Goal: Transaction & Acquisition: Purchase product/service

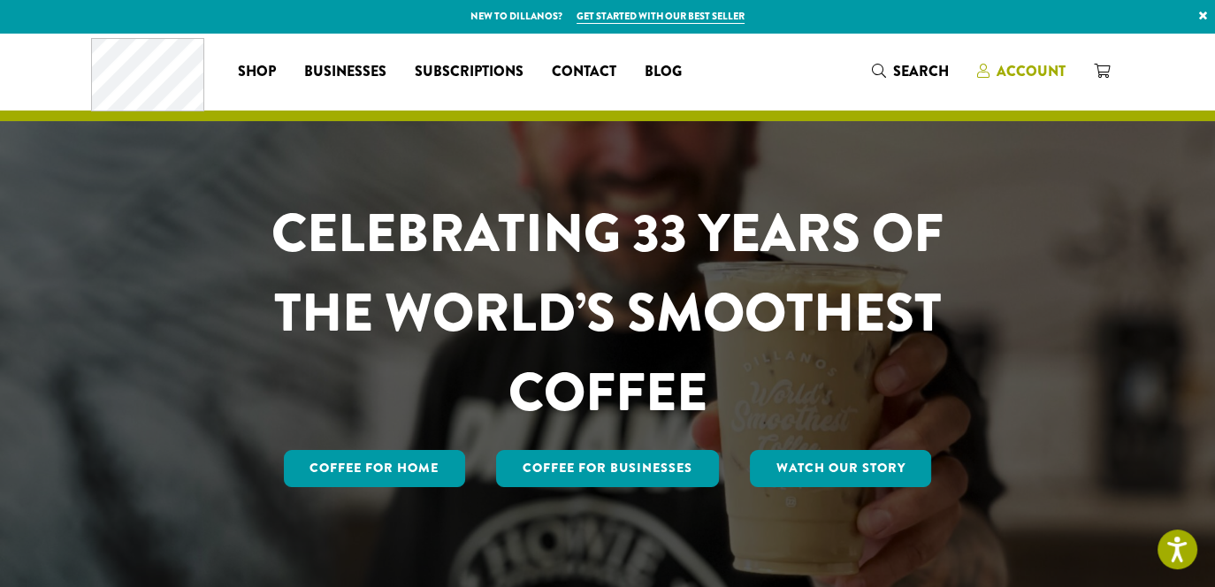
click at [1017, 68] on span "Account" at bounding box center [1031, 71] width 69 height 20
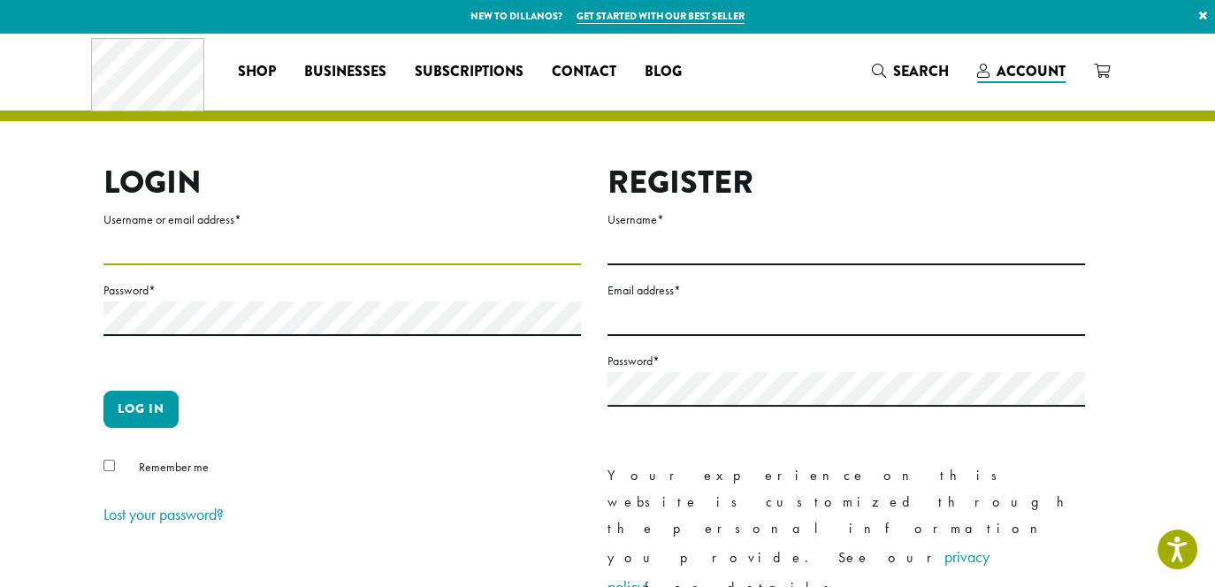
click at [173, 236] on input "Username or email address *" at bounding box center [342, 248] width 478 height 34
type input "**********"
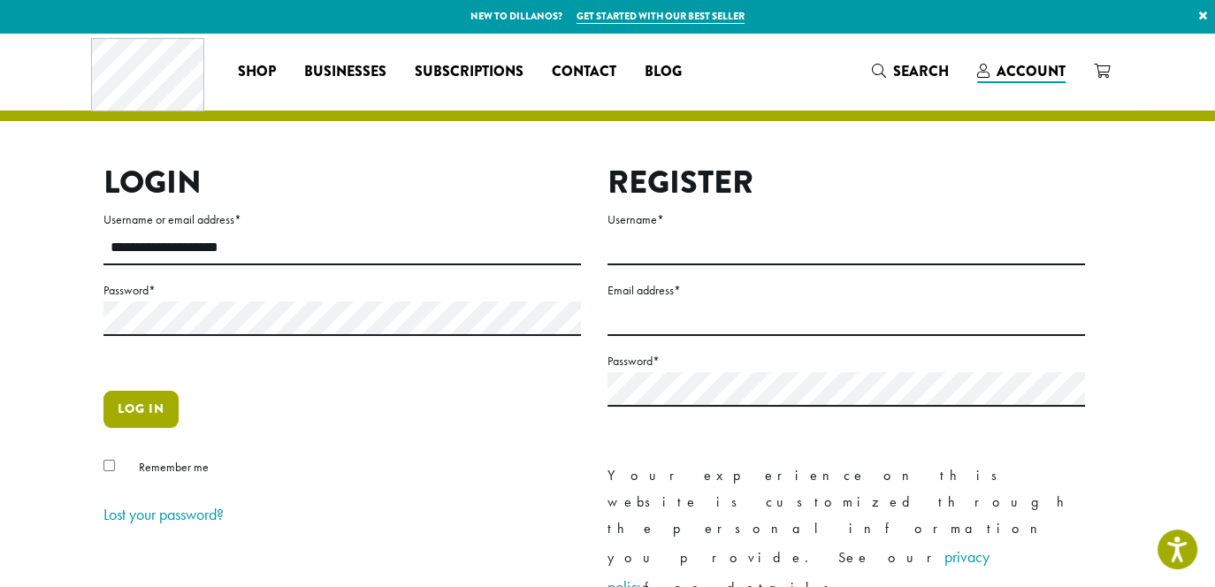
click at [150, 415] on button "Log in" at bounding box center [140, 409] width 75 height 37
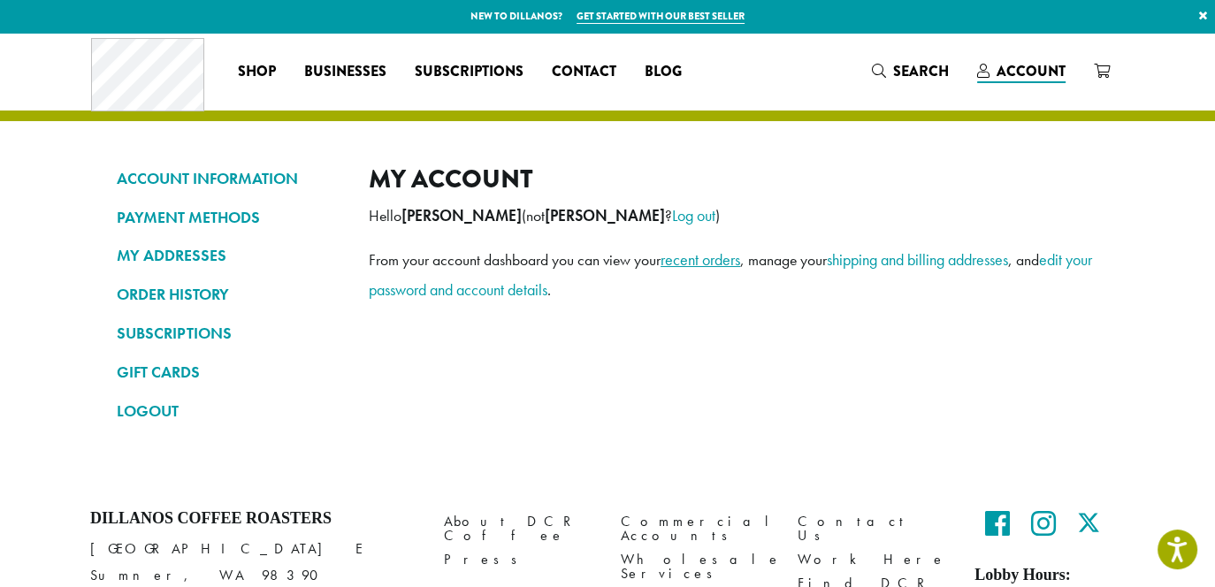
click at [700, 259] on link "recent orders" at bounding box center [701, 259] width 80 height 20
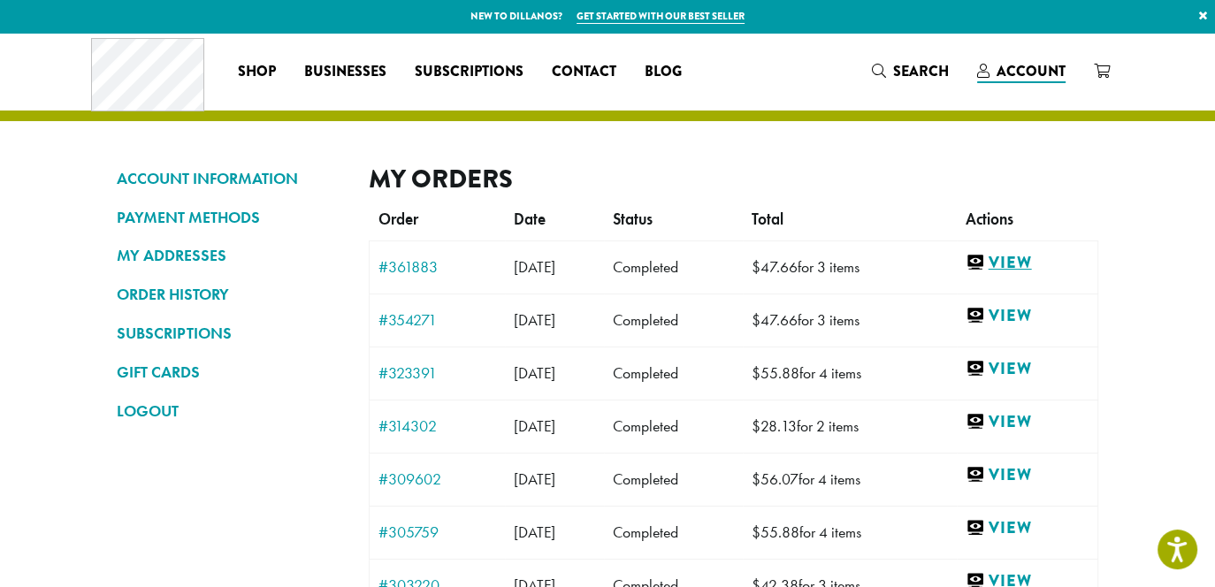
click at [1041, 257] on link "View" at bounding box center [1027, 263] width 123 height 22
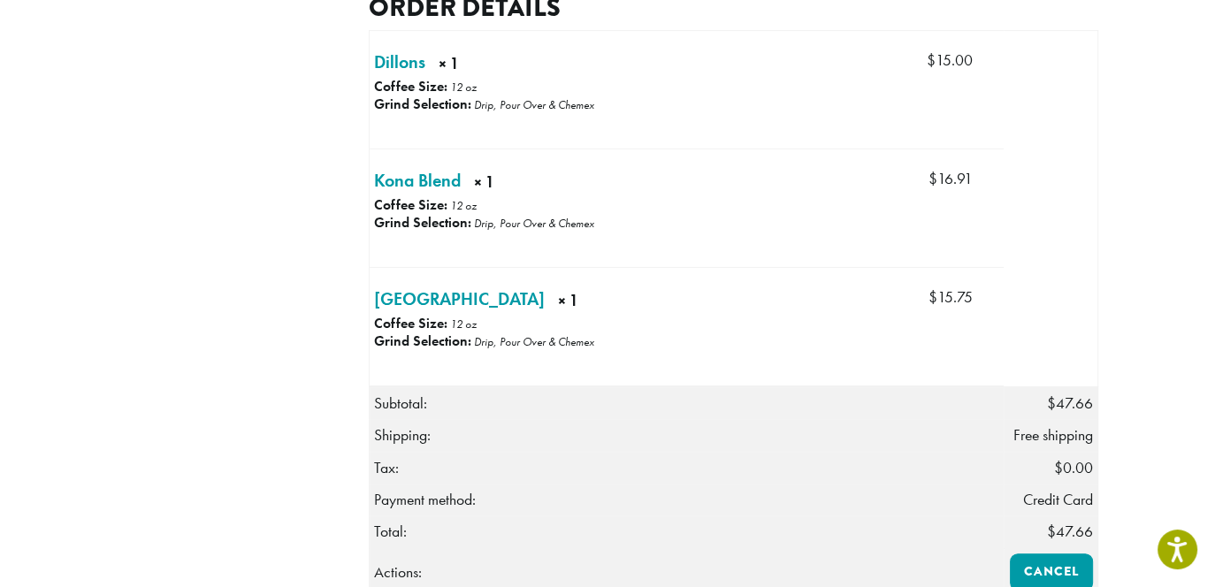
scroll to position [531, 0]
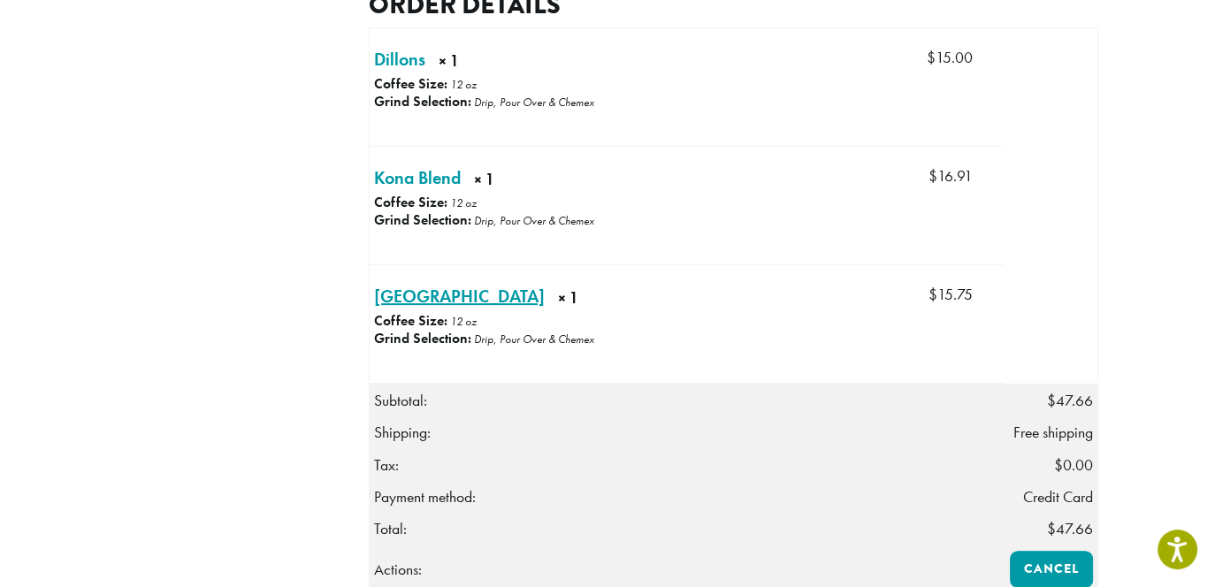
click at [393, 310] on link "Peru × 1" at bounding box center [459, 296] width 171 height 27
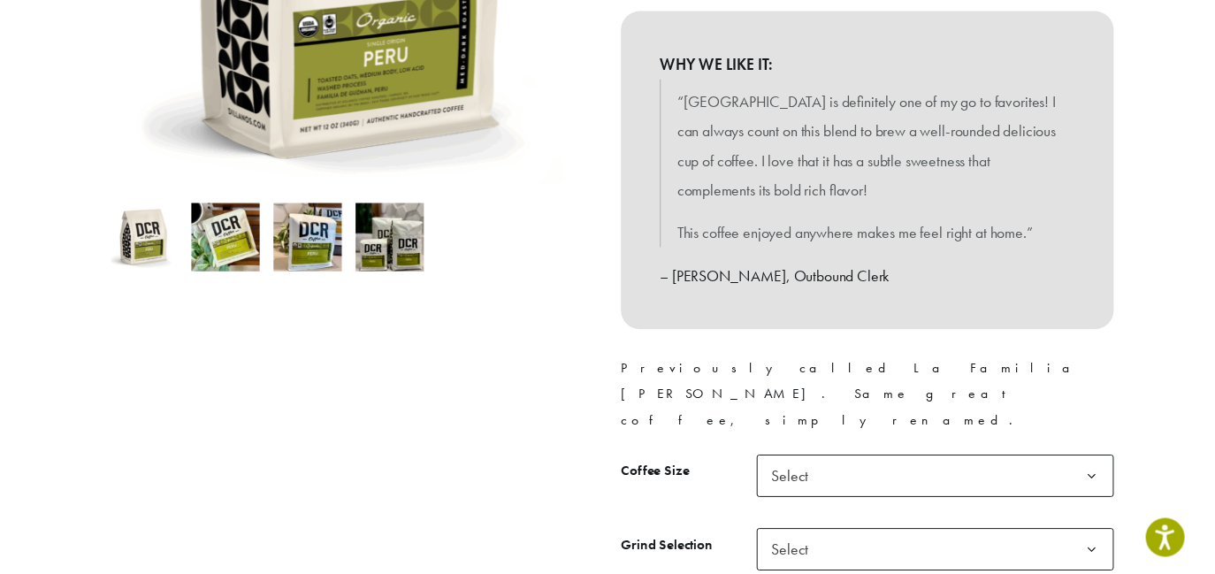
scroll to position [442, 0]
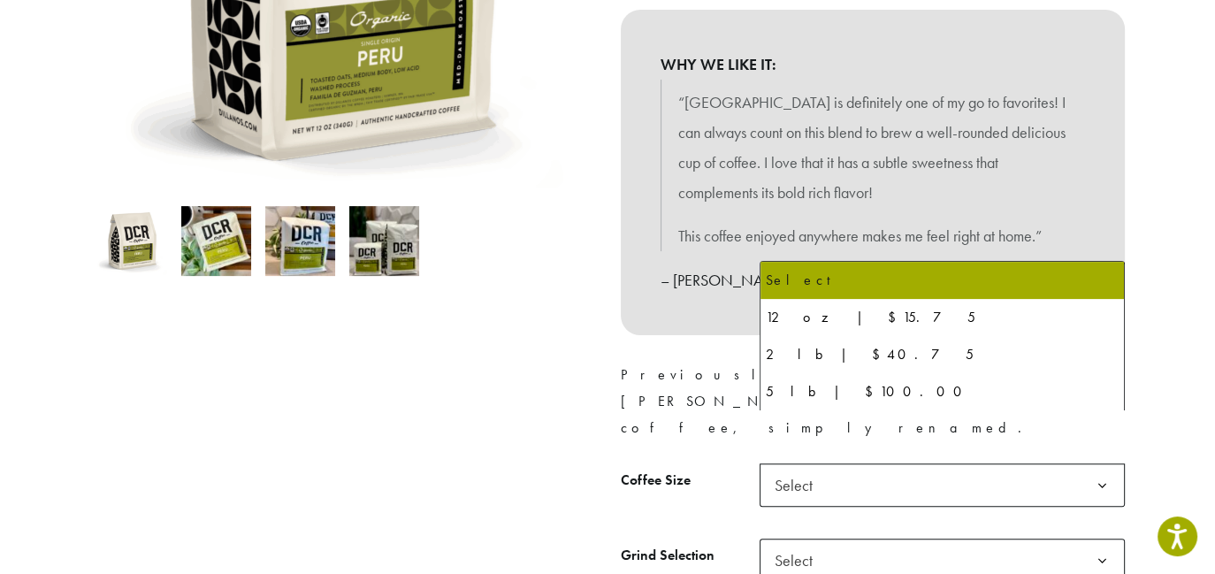
click at [1107, 464] on b at bounding box center [1102, 485] width 43 height 43
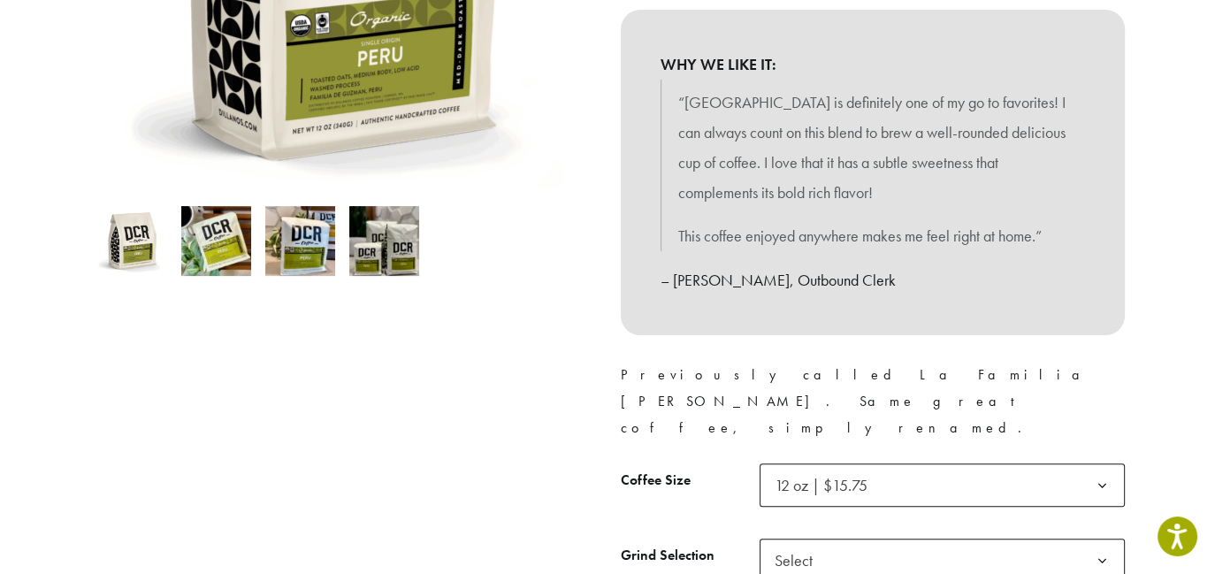
click at [1104, 539] on b at bounding box center [1102, 560] width 43 height 43
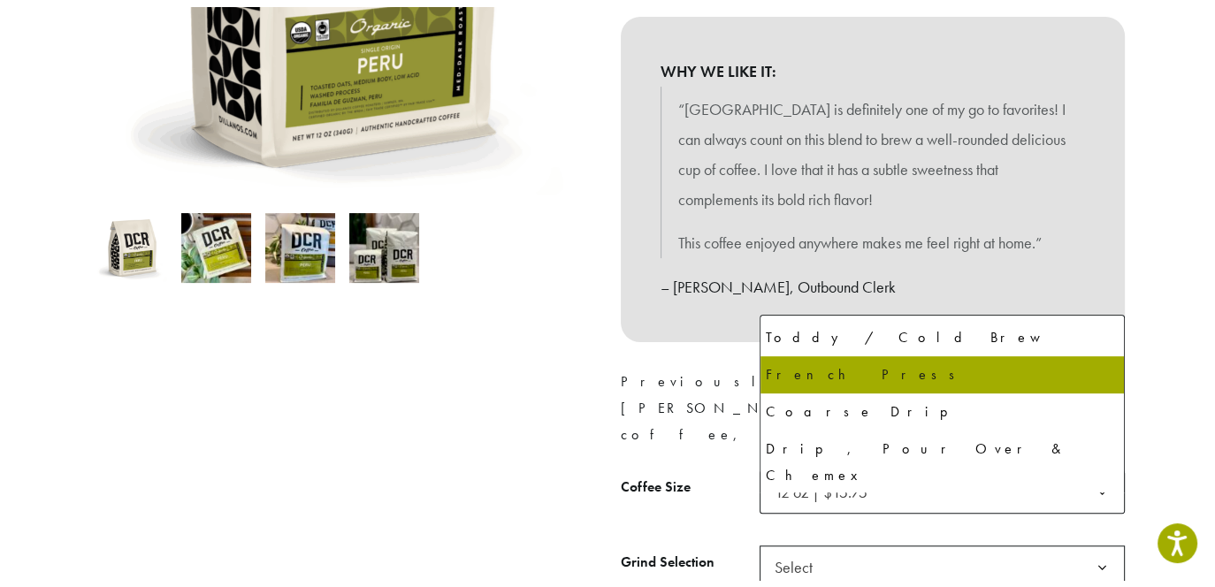
scroll to position [88, 0]
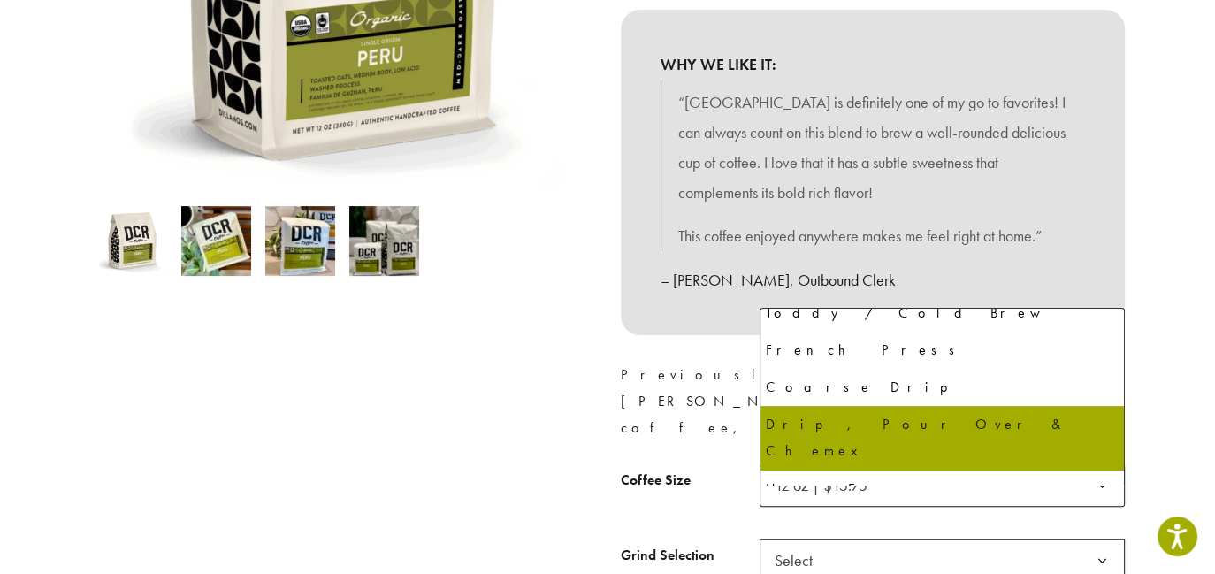
select select "*********"
select select "**********"
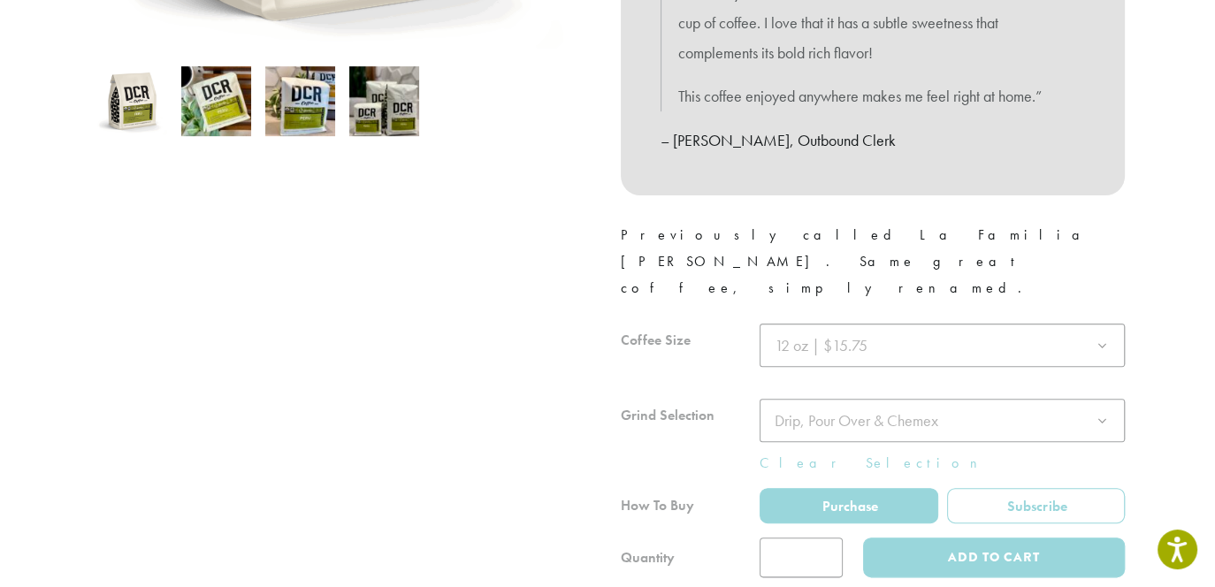
scroll to position [619, 0]
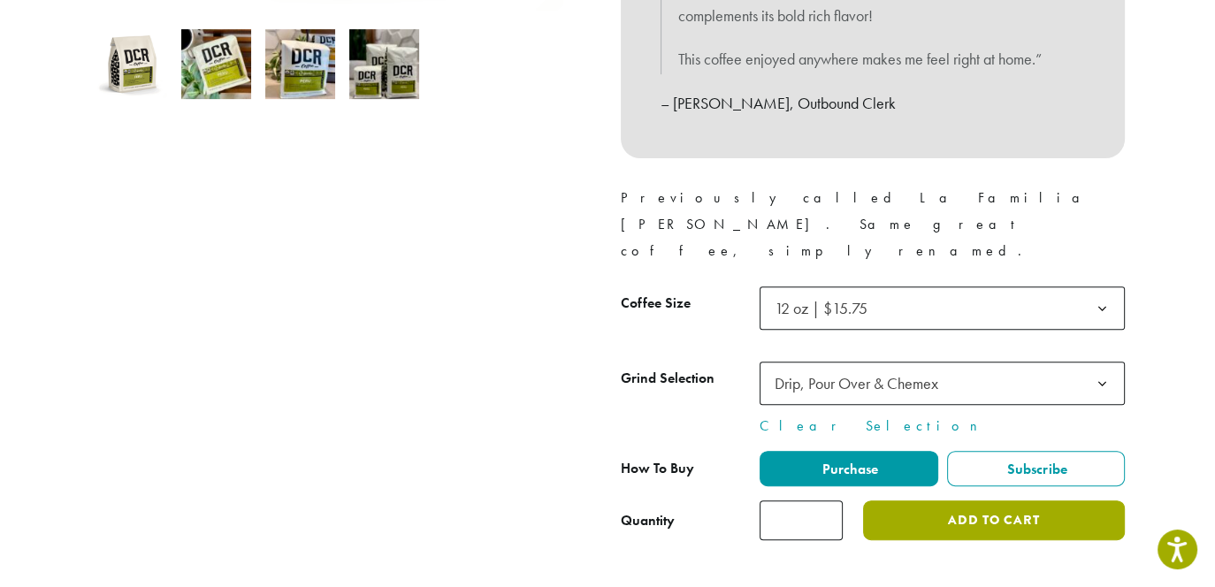
click at [1001, 501] on button "Add to cart" at bounding box center [994, 521] width 262 height 40
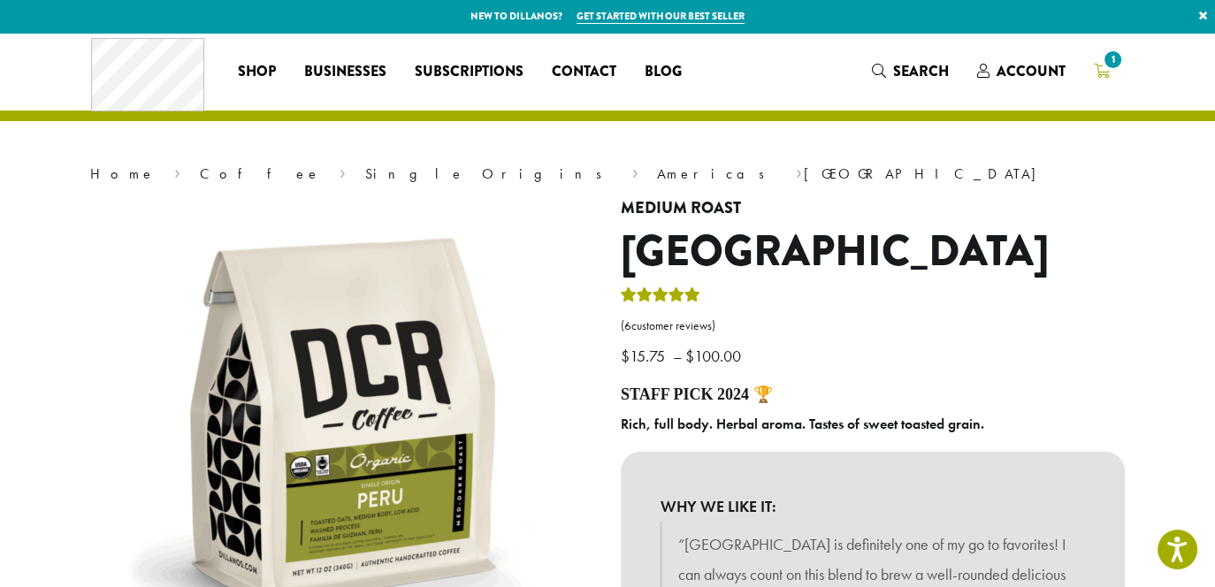
click at [1104, 55] on span "1" at bounding box center [1113, 60] width 24 height 24
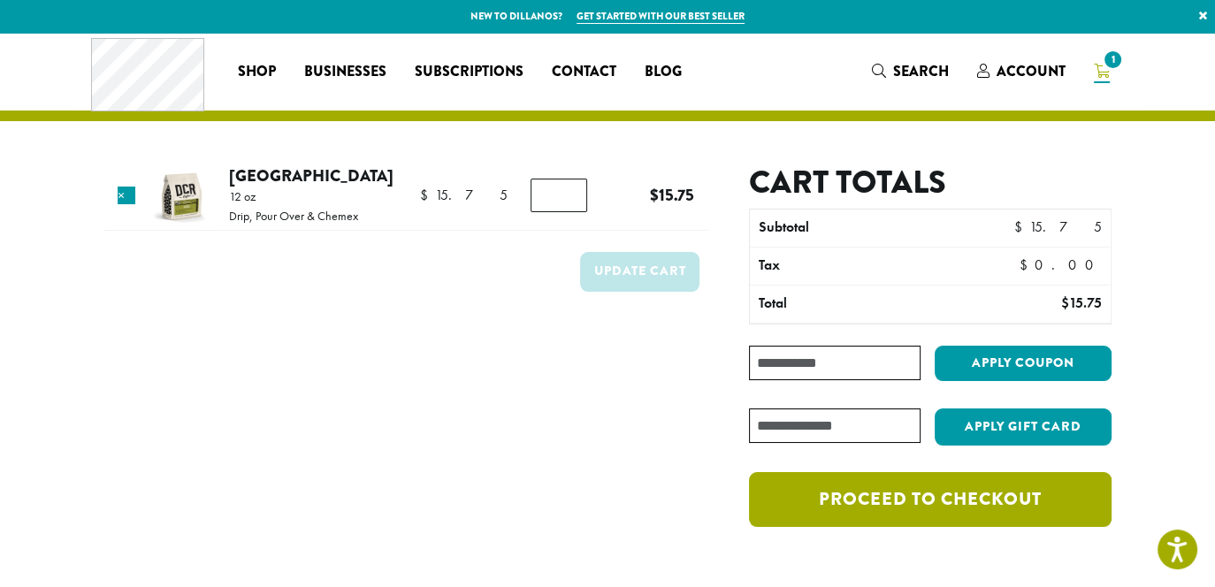
click at [947, 493] on link "Proceed to checkout" at bounding box center [930, 499] width 363 height 55
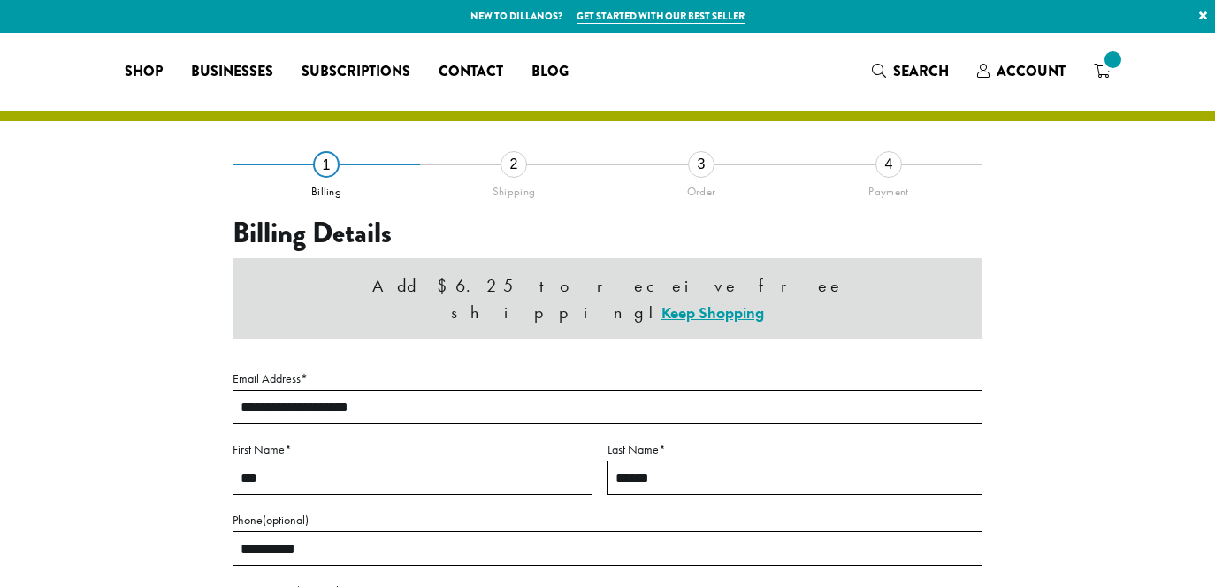
select select "**"
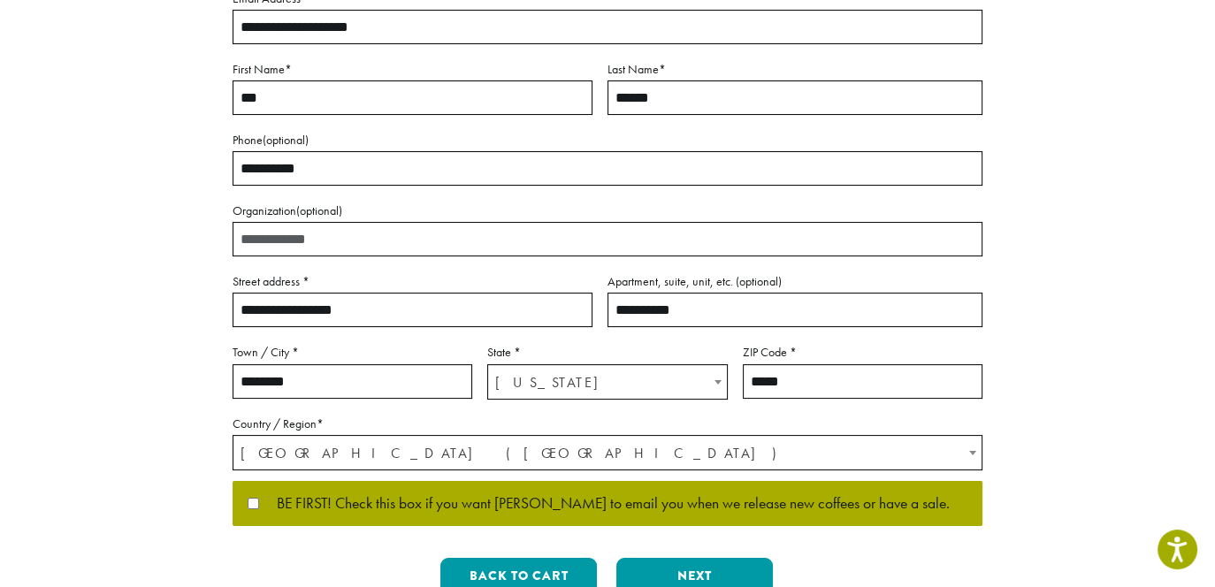
scroll to position [359, 0]
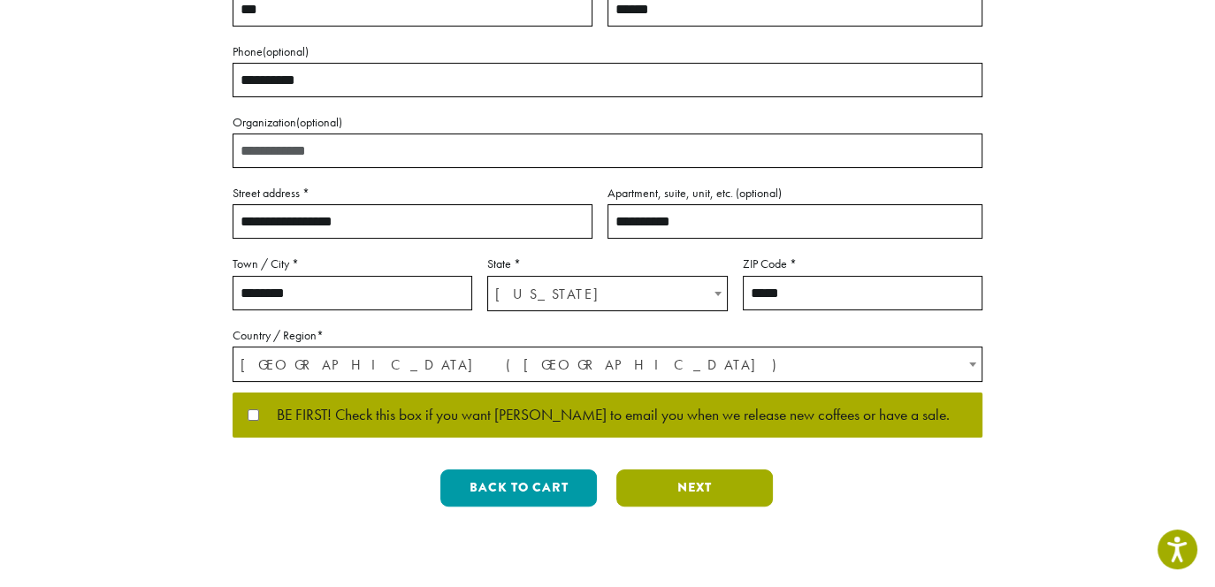
click at [710, 479] on button "Next" at bounding box center [694, 488] width 157 height 37
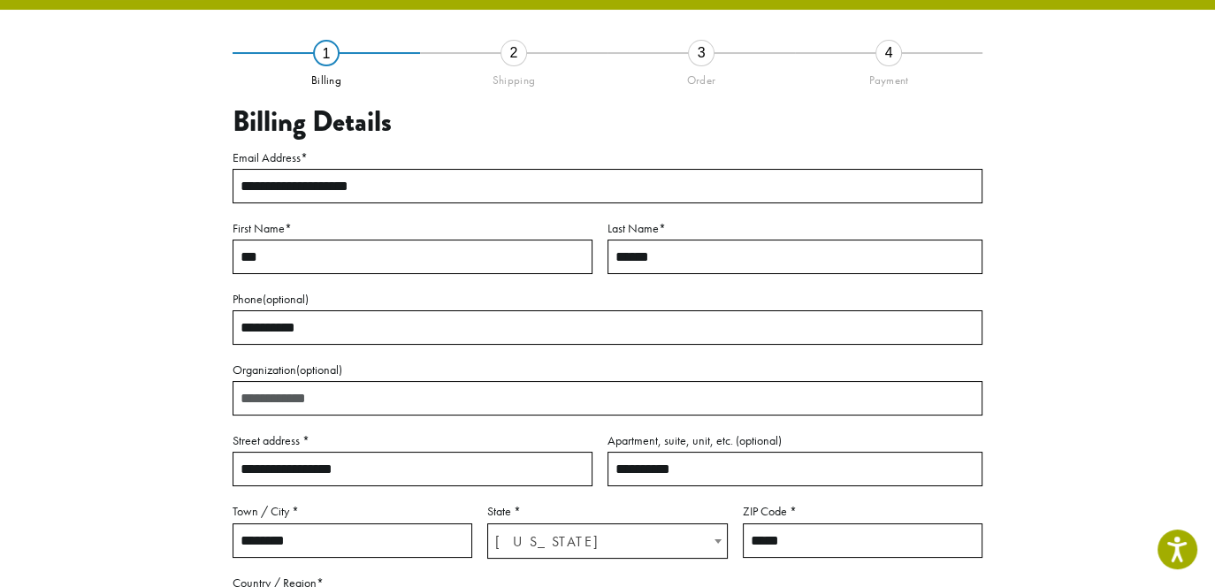
scroll to position [101, 0]
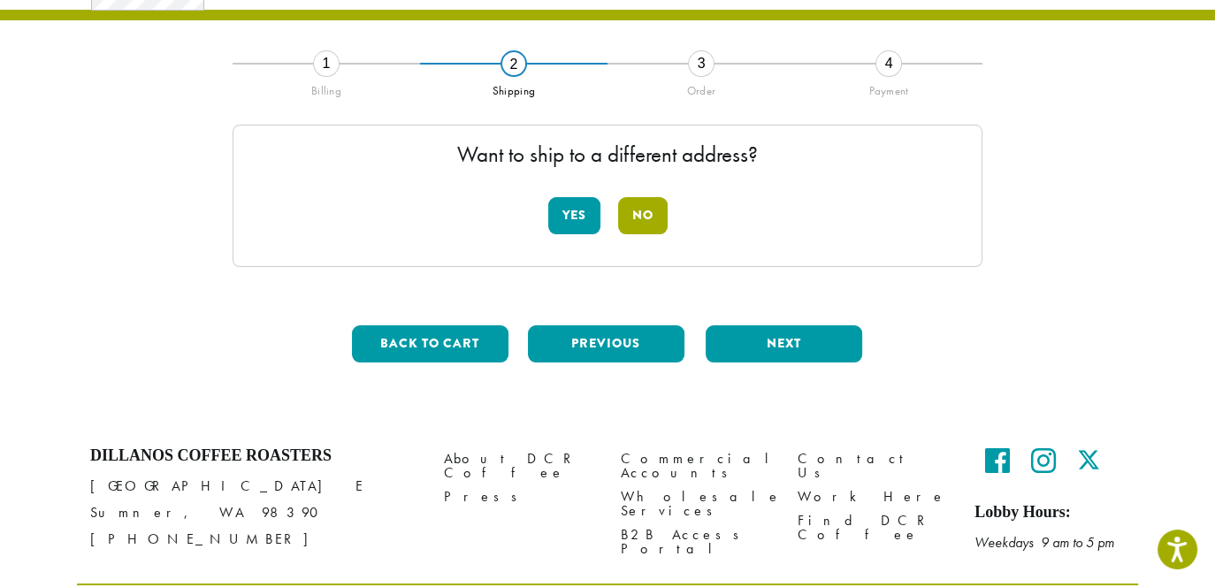
click at [638, 220] on button "No" at bounding box center [643, 215] width 50 height 37
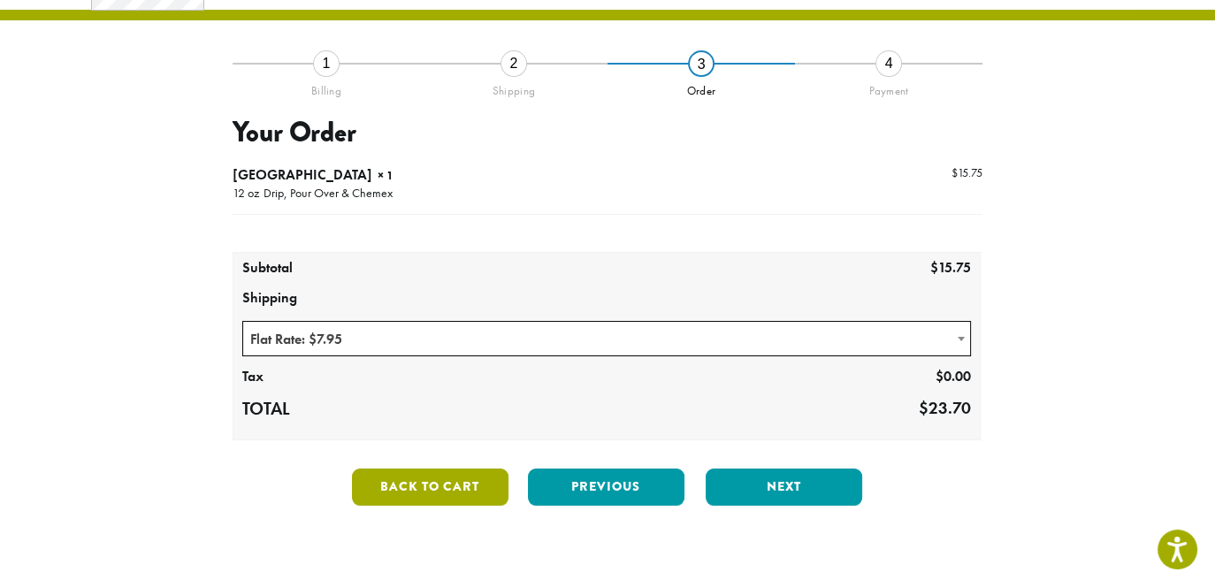
click at [400, 477] on button "Back to cart" at bounding box center [430, 487] width 157 height 37
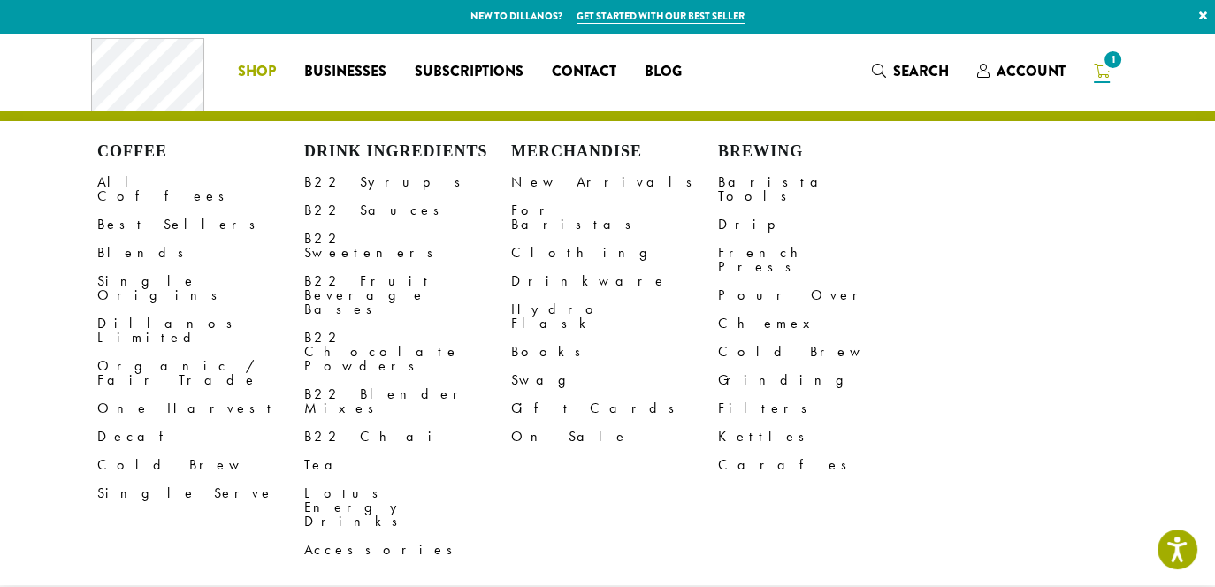
click at [256, 69] on span "Shop" at bounding box center [257, 72] width 38 height 22
click at [138, 179] on link "All Coffees" at bounding box center [200, 189] width 207 height 42
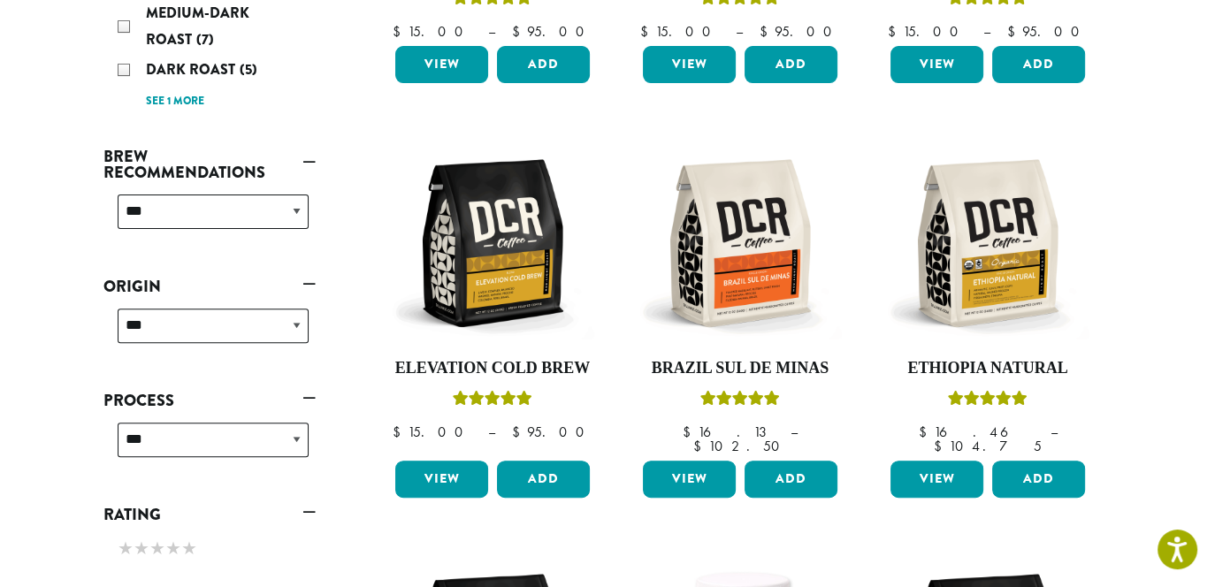
scroll to position [531, 0]
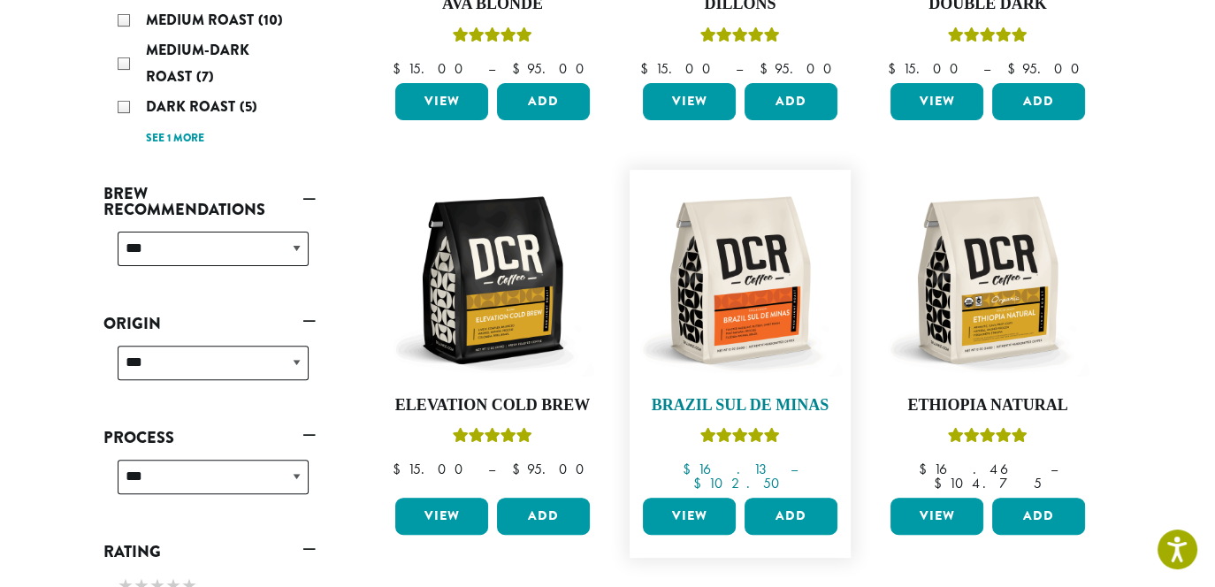
click at [740, 302] on img at bounding box center [739, 280] width 203 height 203
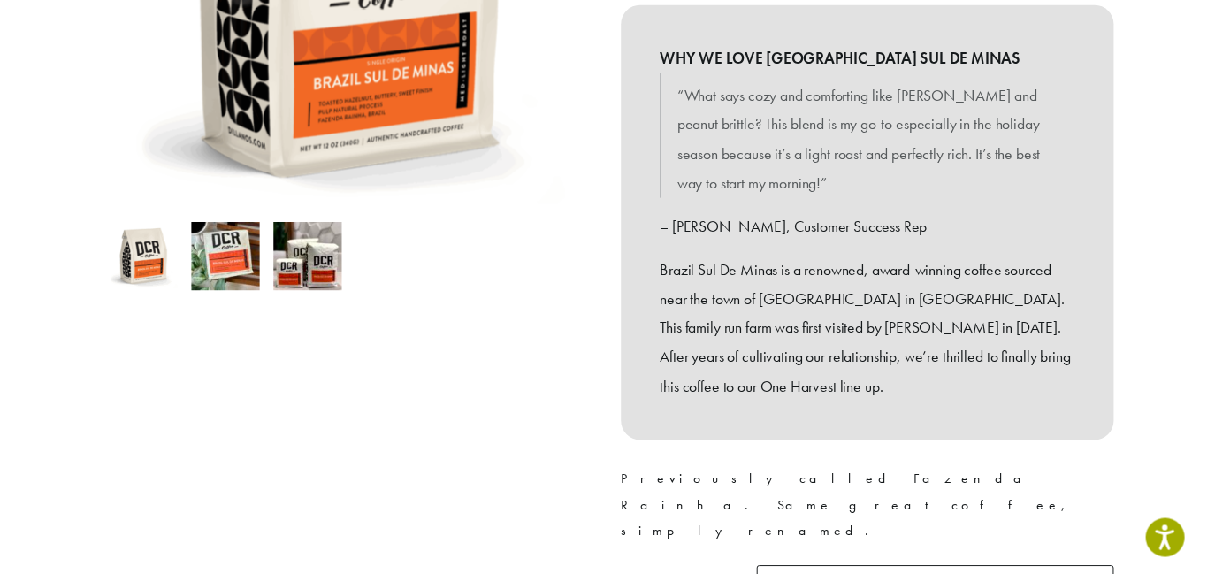
scroll to position [619, 0]
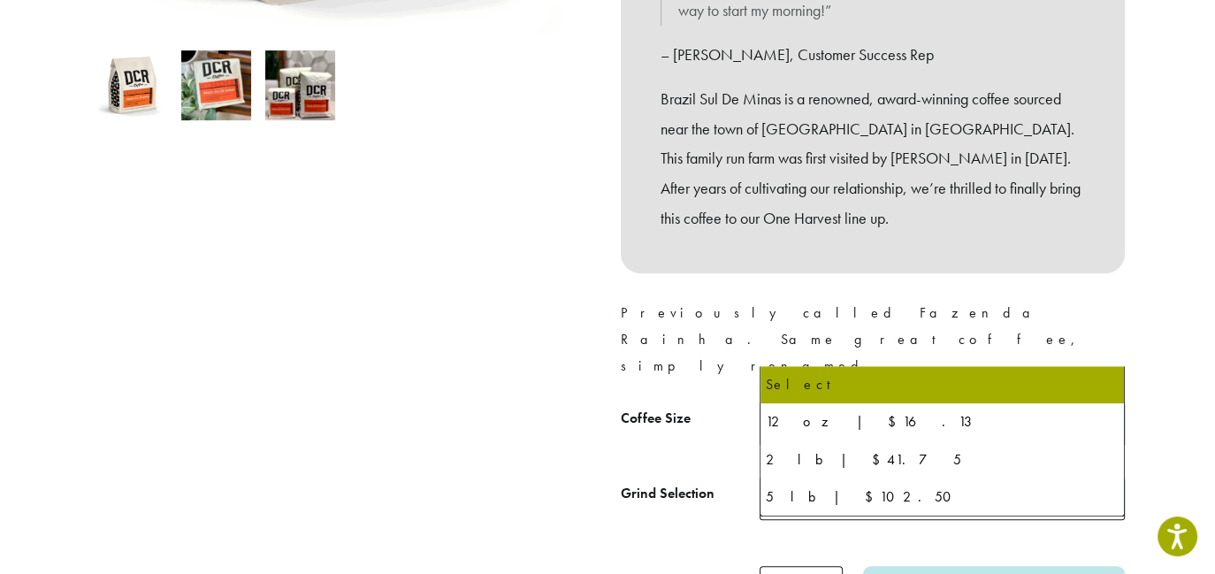
click at [1105, 402] on b at bounding box center [1102, 423] width 43 height 43
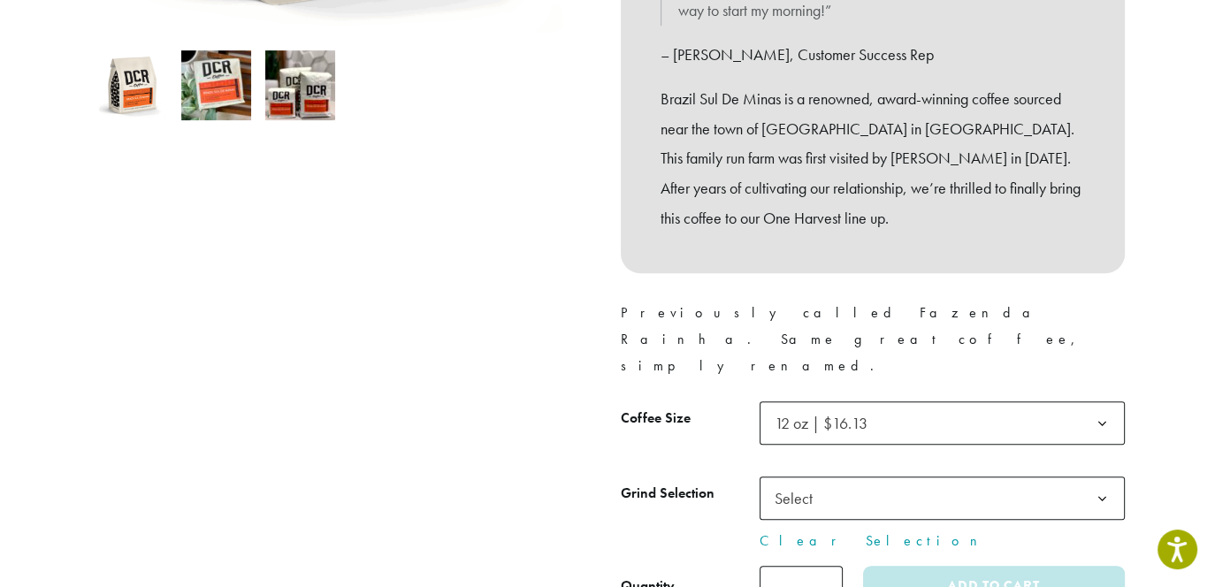
click at [1097, 478] on b at bounding box center [1102, 499] width 43 height 43
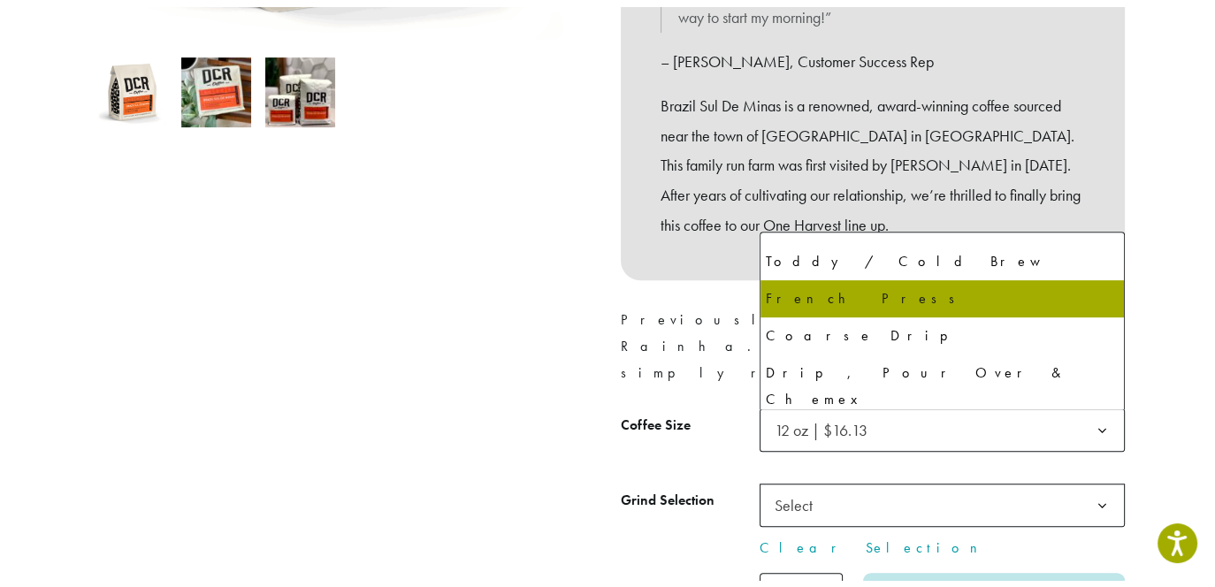
scroll to position [88, 0]
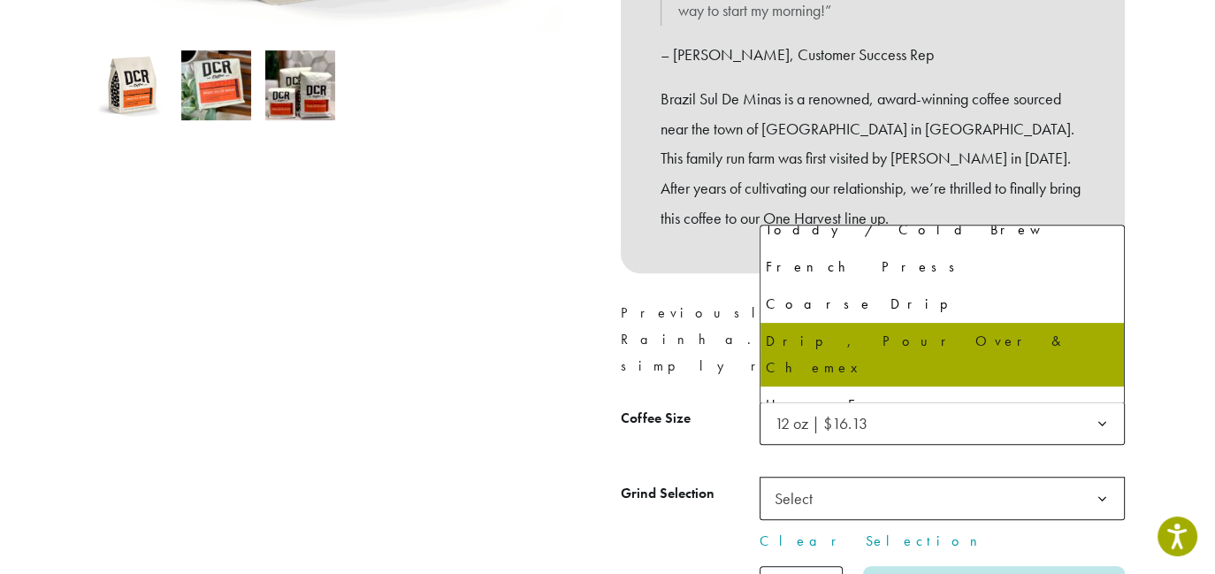
select select "*********"
select select "**********"
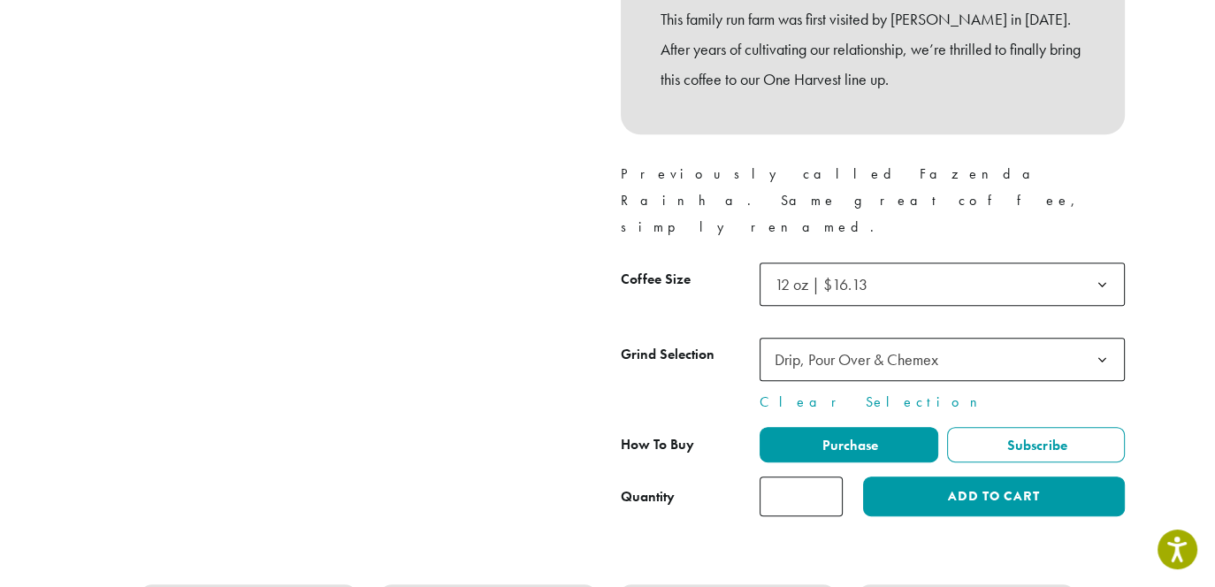
scroll to position [796, 0]
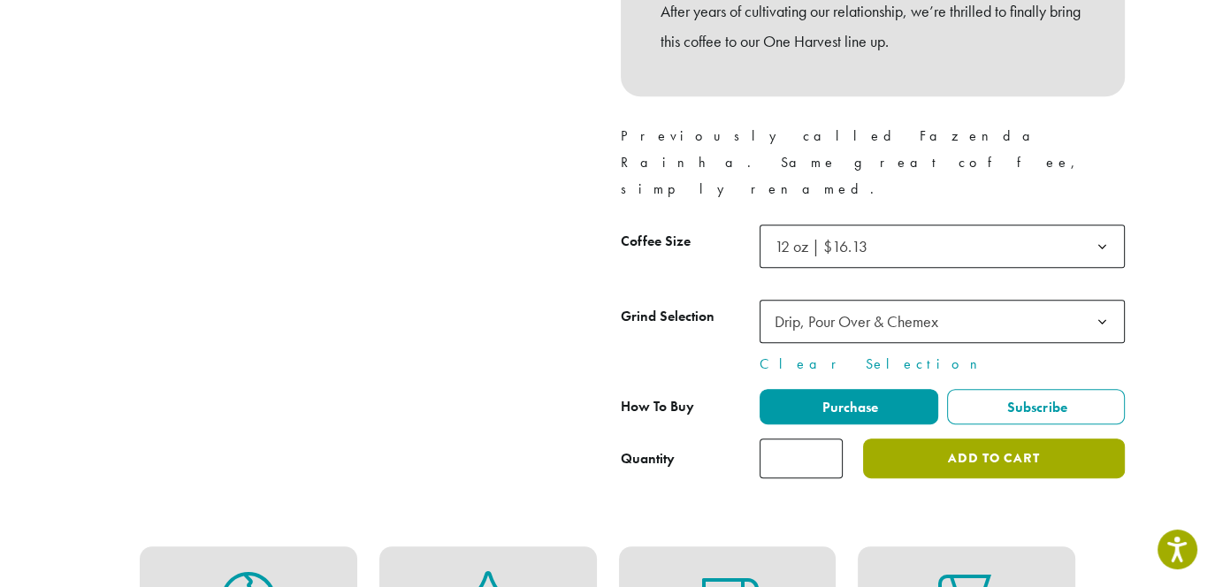
click at [977, 439] on button "Add to cart" at bounding box center [994, 459] width 262 height 40
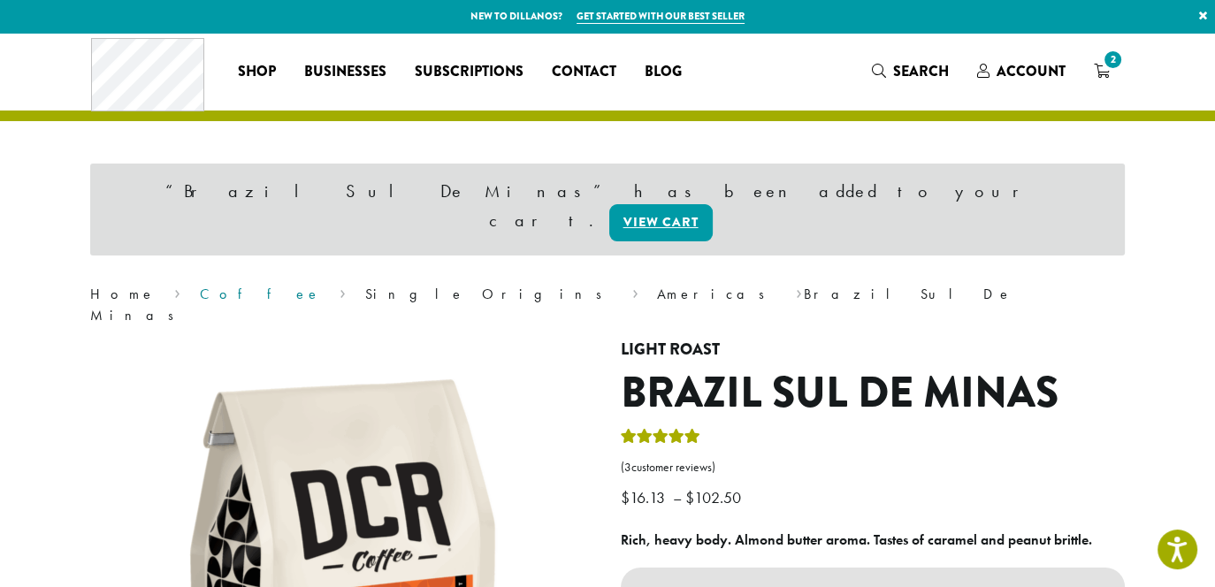
click at [200, 285] on link "Coffee" at bounding box center [260, 294] width 121 height 19
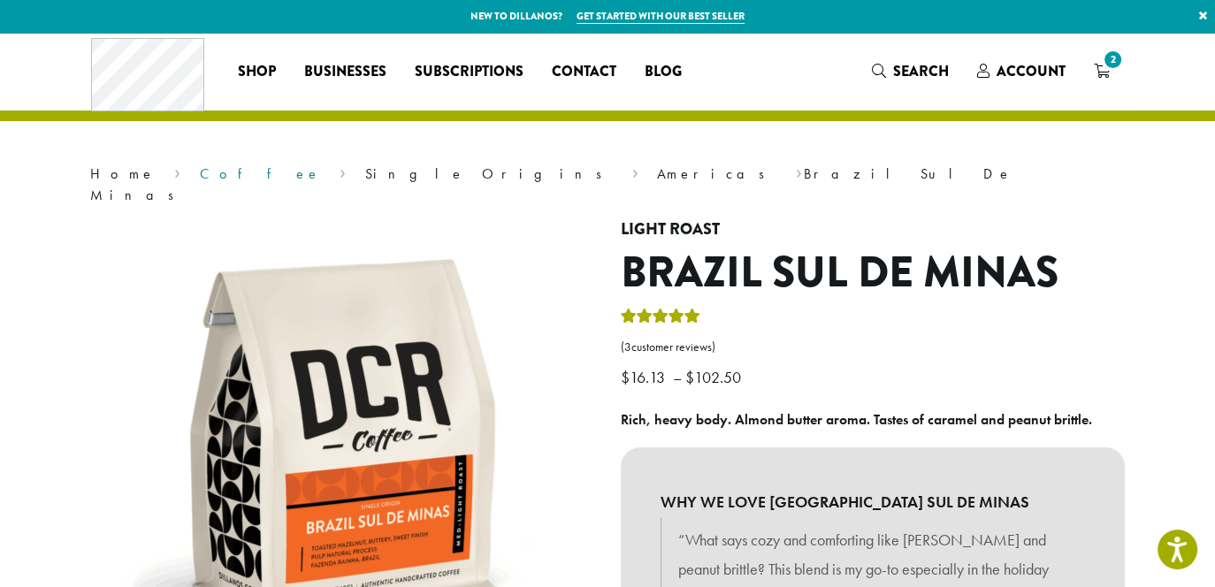
click at [200, 173] on link "Coffee" at bounding box center [260, 173] width 121 height 19
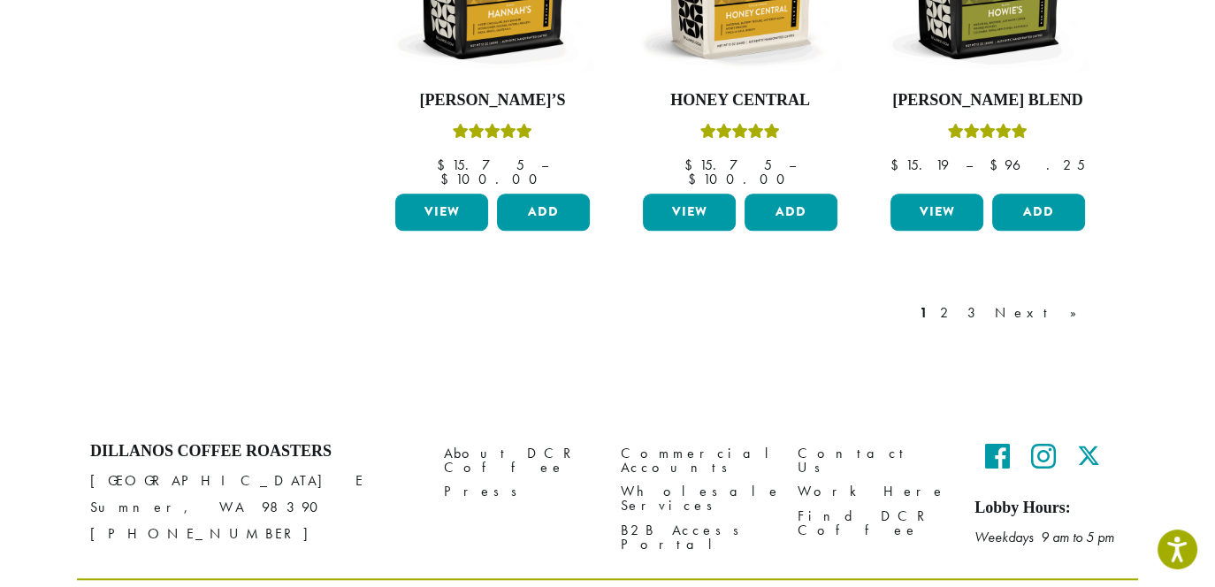
scroll to position [1674, 0]
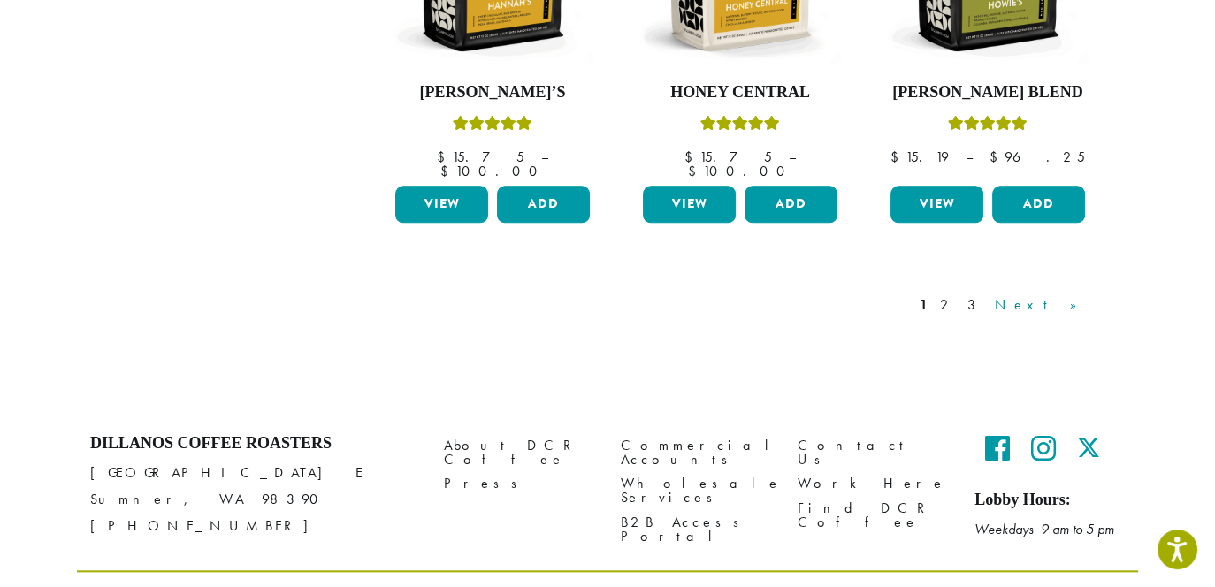
click at [1065, 294] on link "Next »" at bounding box center [1042, 304] width 102 height 21
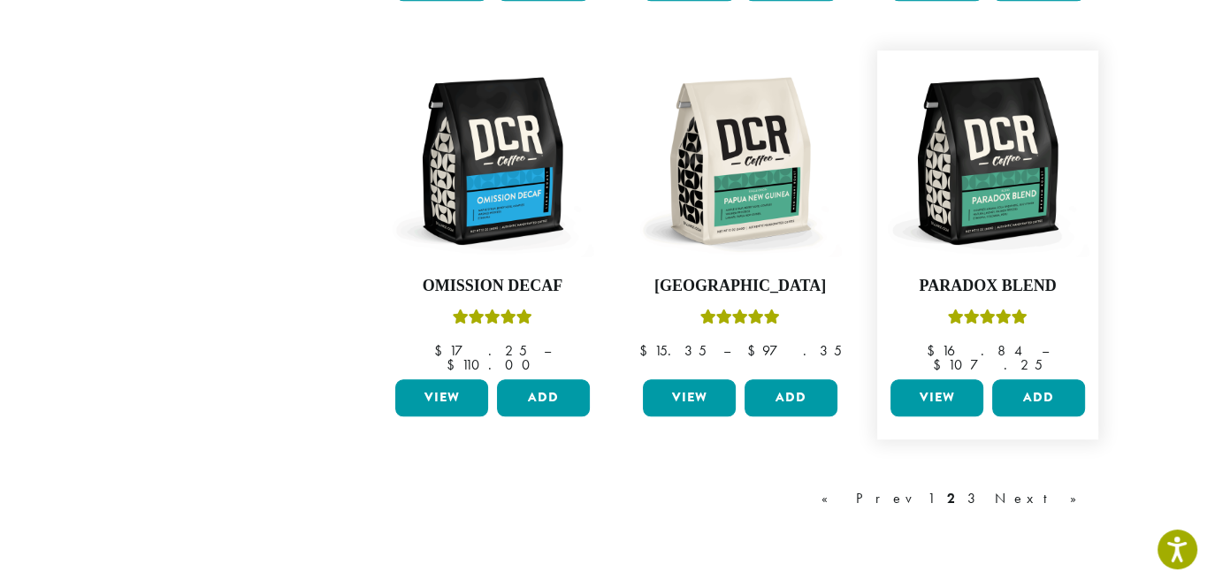
scroll to position [1523, 0]
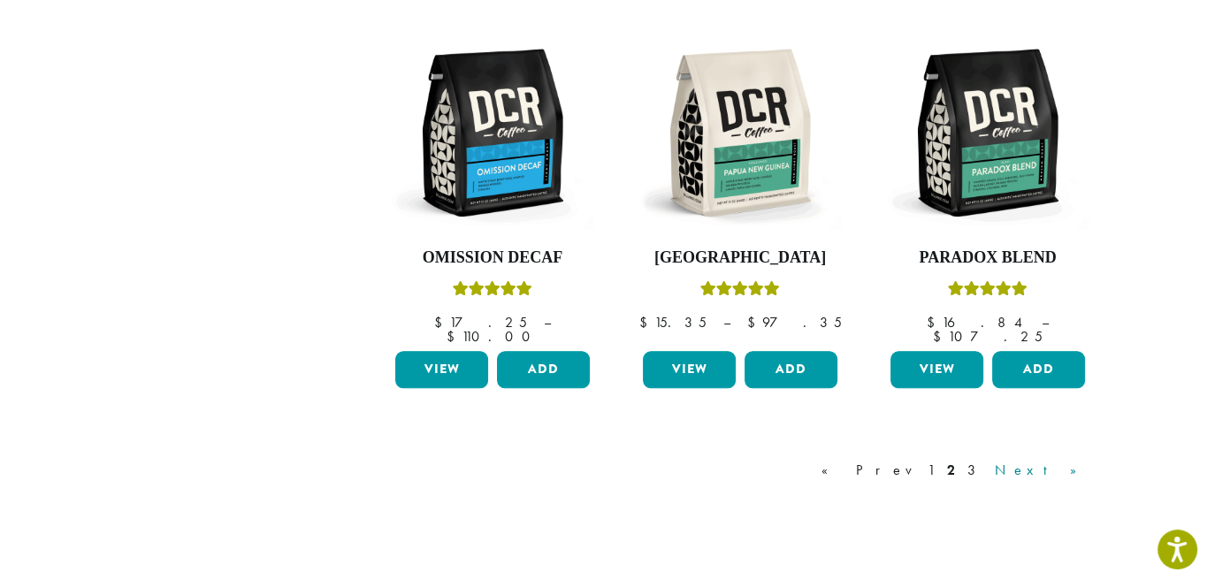
click at [1059, 460] on link "Next »" at bounding box center [1042, 470] width 102 height 21
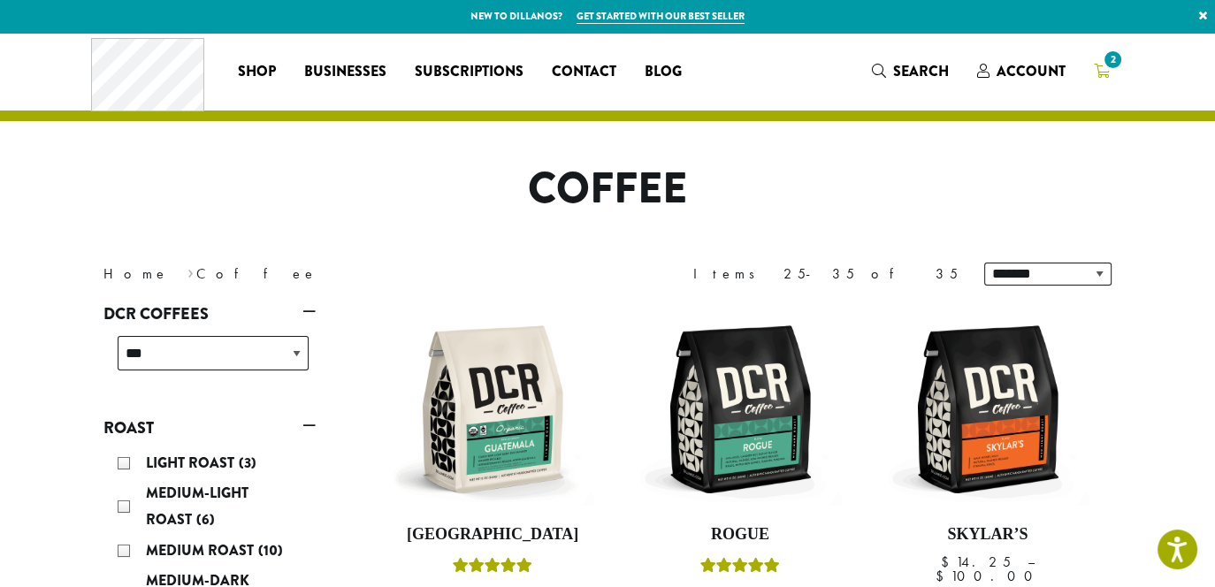
click at [1105, 72] on icon "2" at bounding box center [1102, 71] width 16 height 14
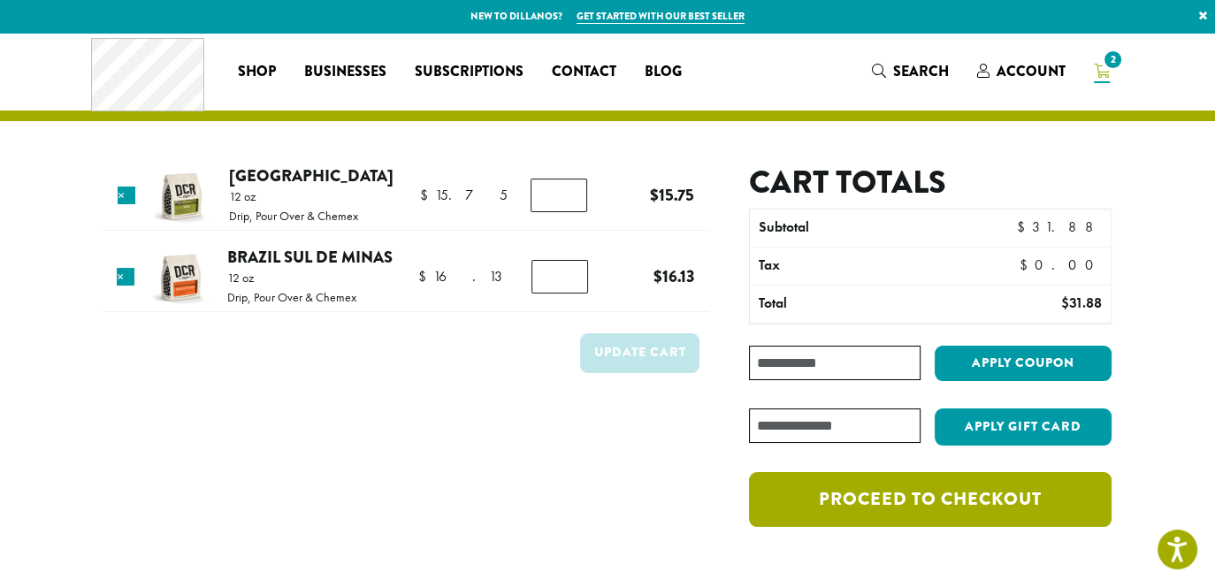
click at [944, 495] on link "Proceed to checkout" at bounding box center [930, 499] width 363 height 55
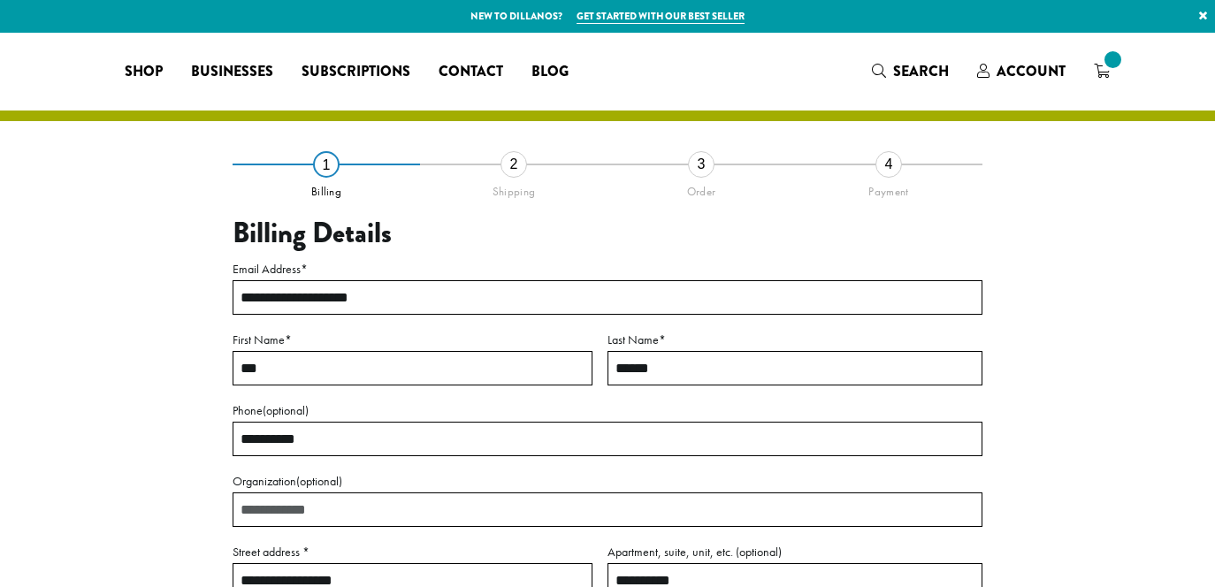
select select "**"
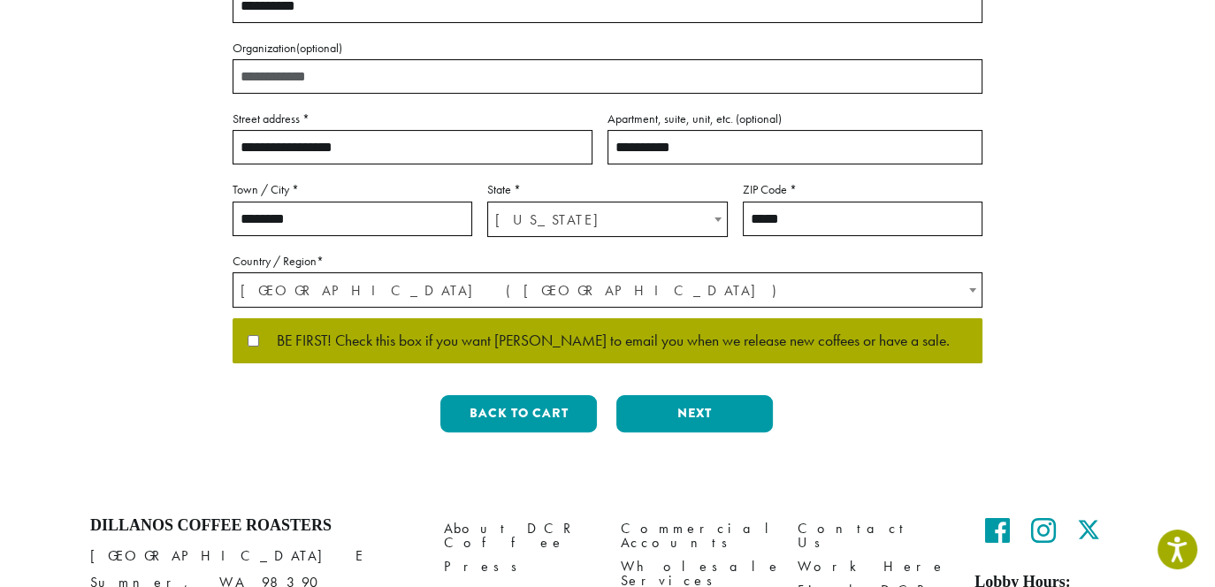
scroll to position [442, 0]
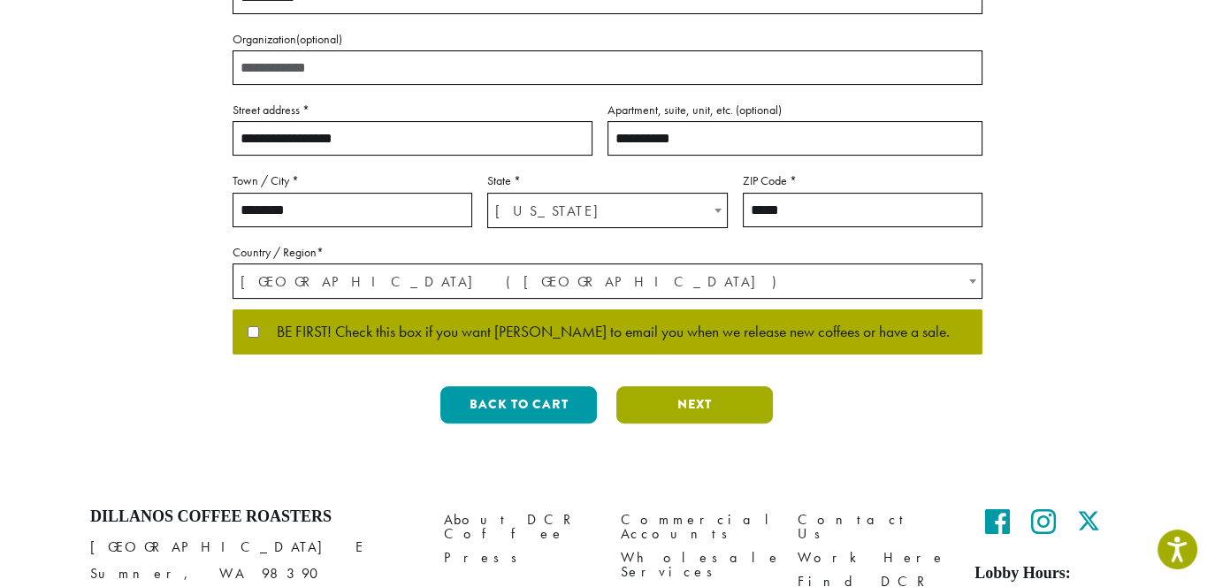
click at [689, 410] on button "Next" at bounding box center [694, 404] width 157 height 37
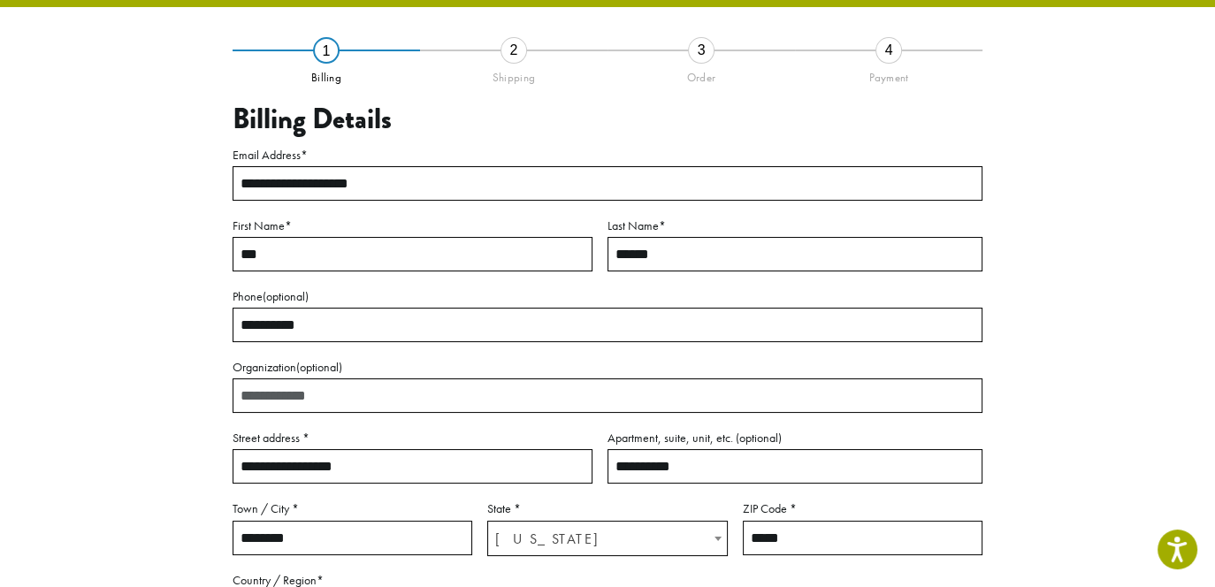
scroll to position [101, 0]
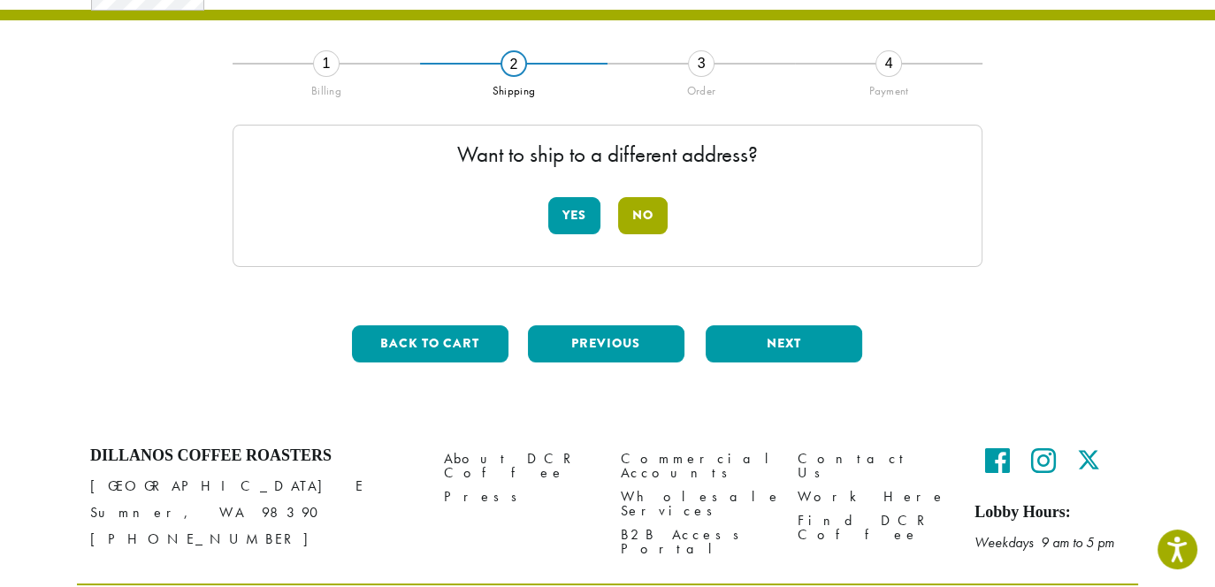
click at [647, 210] on button "No" at bounding box center [643, 215] width 50 height 37
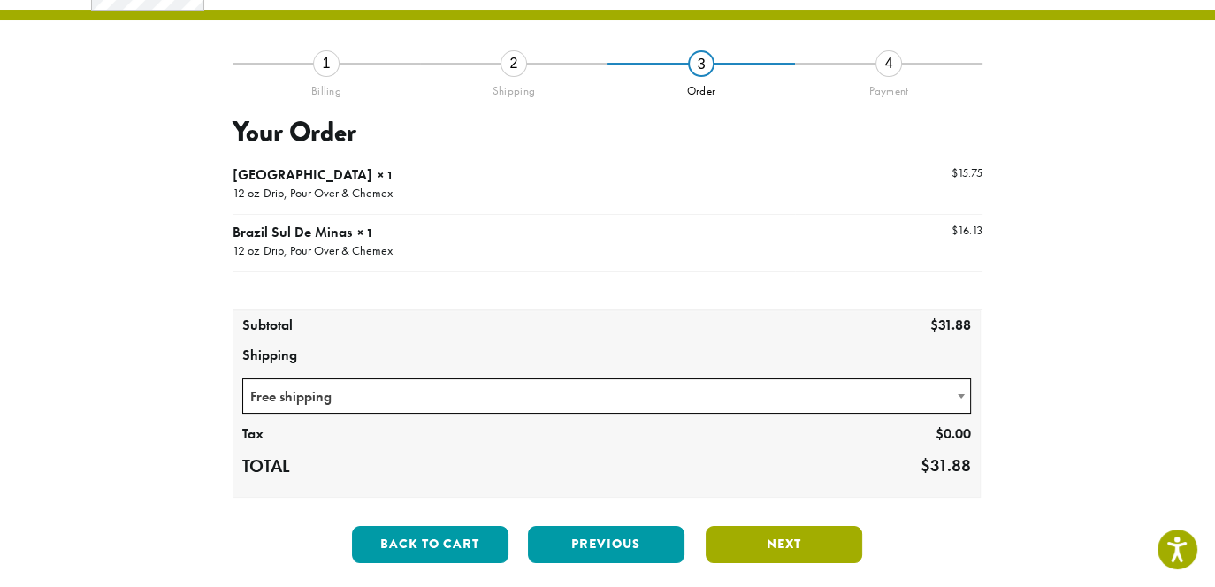
click at [791, 547] on button "Next" at bounding box center [784, 544] width 157 height 37
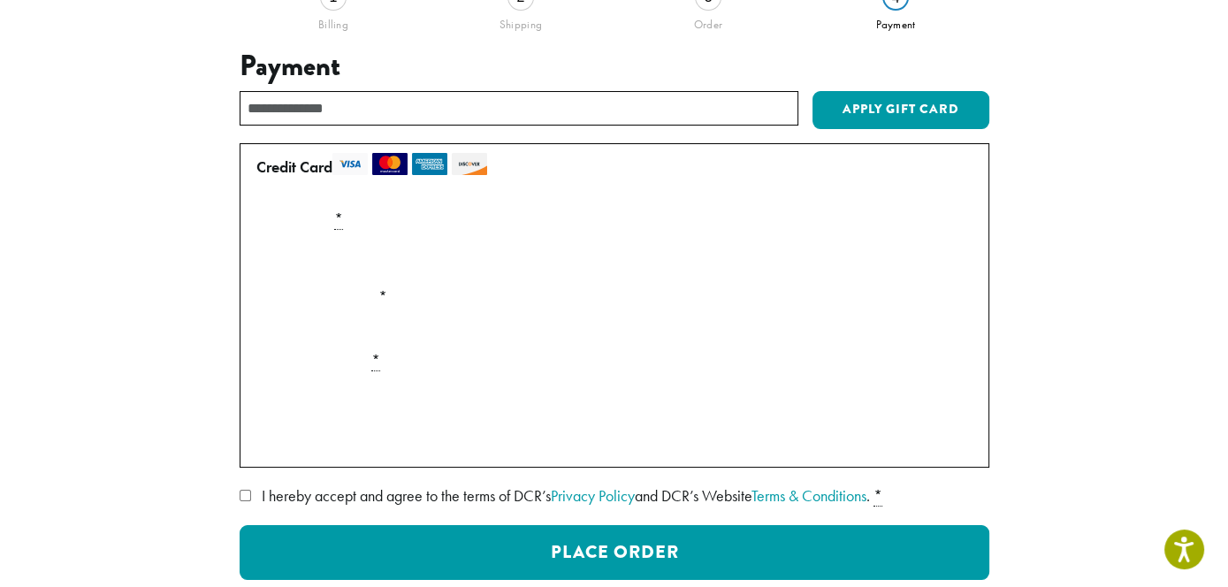
scroll to position [278, 0]
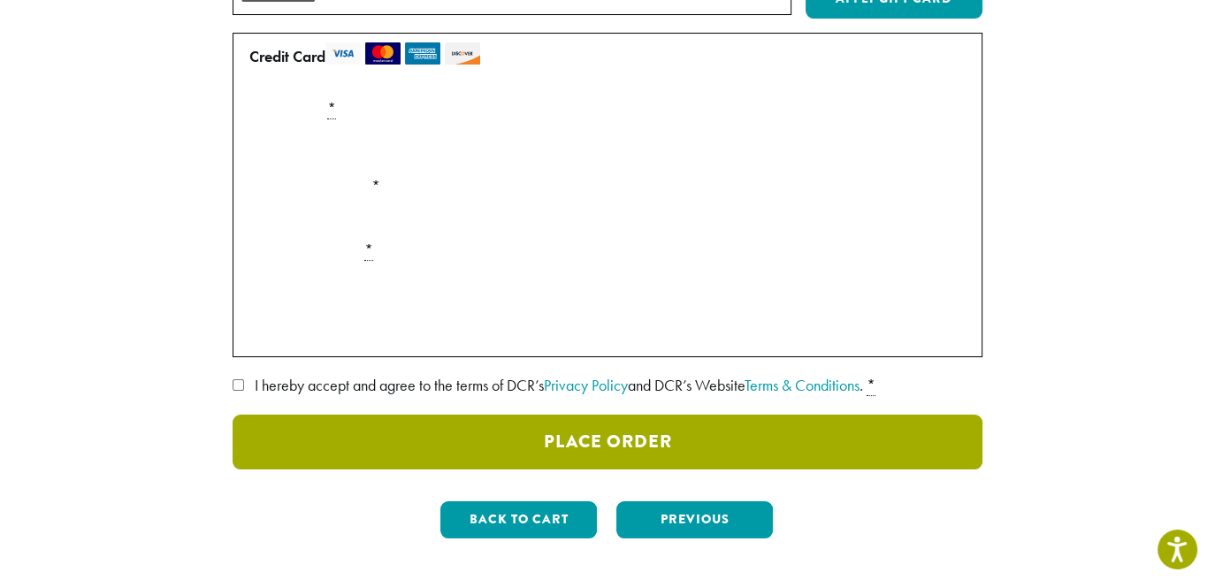
click at [653, 439] on button "Place Order" at bounding box center [608, 442] width 750 height 55
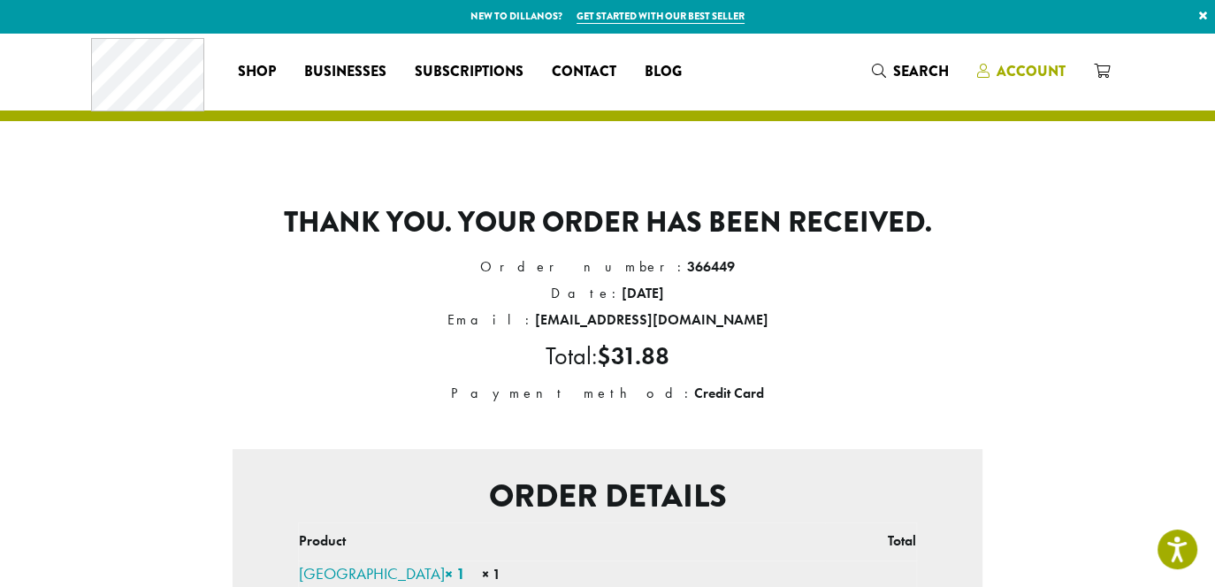
click at [1050, 63] on span "Account" at bounding box center [1031, 71] width 69 height 20
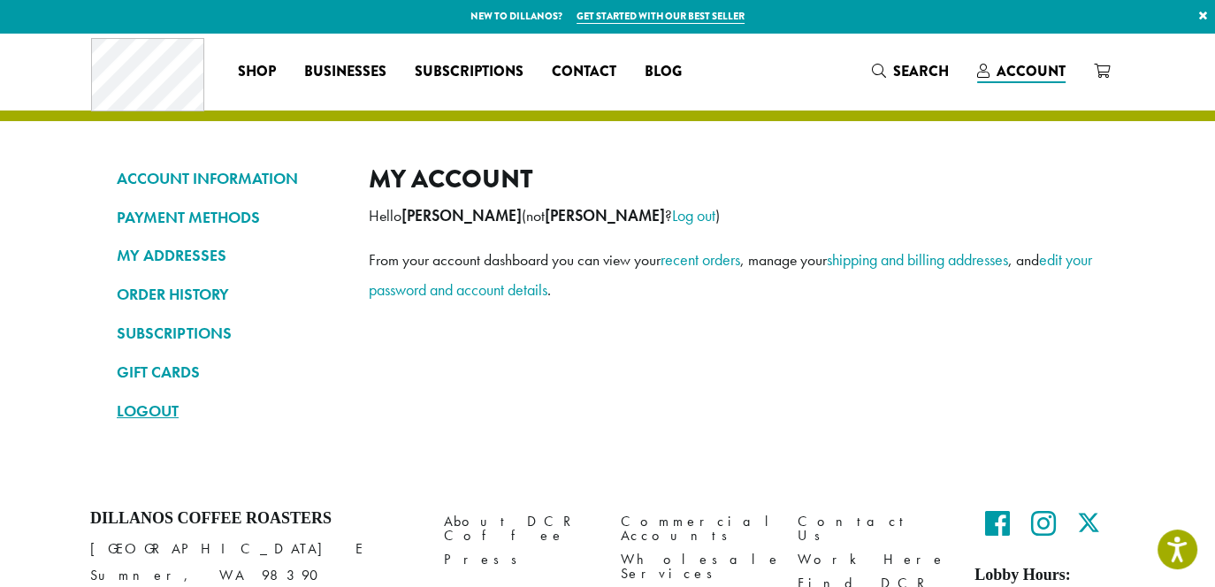
click at [129, 417] on link "LOGOUT" at bounding box center [229, 411] width 225 height 30
